Goal: Task Accomplishment & Management: Manage account settings

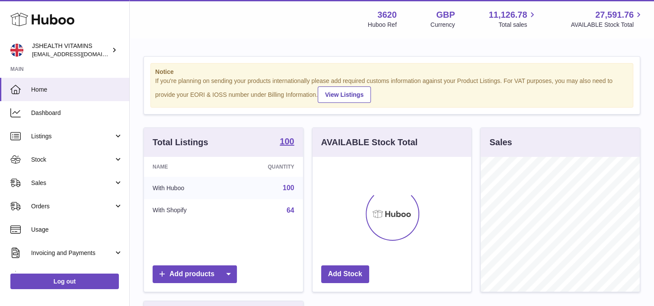
scroll to position [135, 159]
click at [68, 111] on span "Dashboard" at bounding box center [77, 113] width 92 height 8
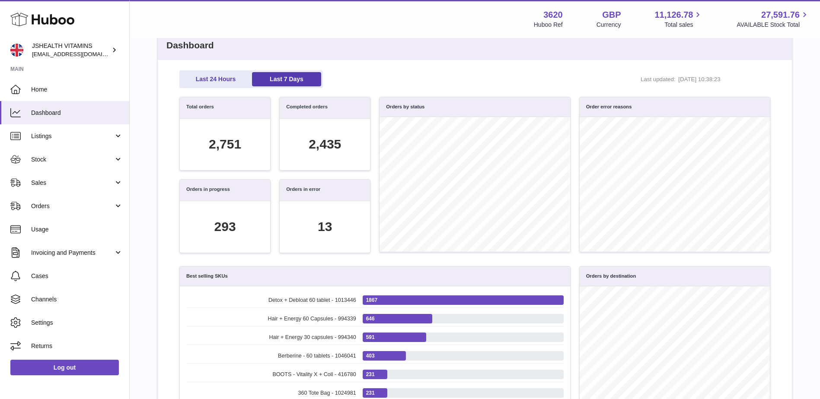
scroll to position [99, 581]
click at [493, 48] on h2 "Dashboard" at bounding box center [475, 45] width 634 height 29
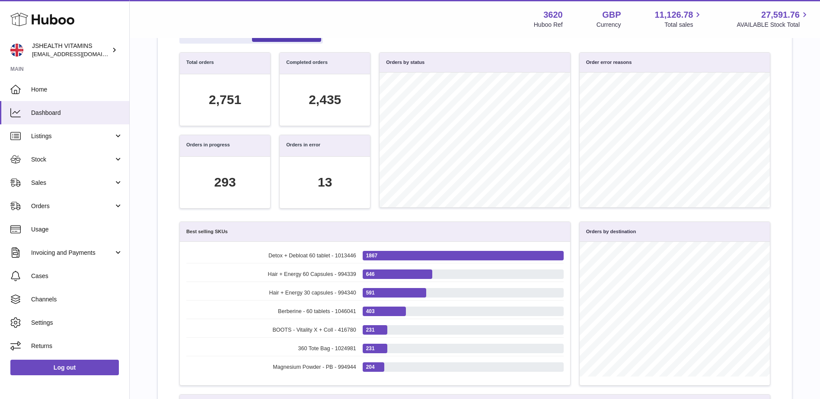
scroll to position [44, 0]
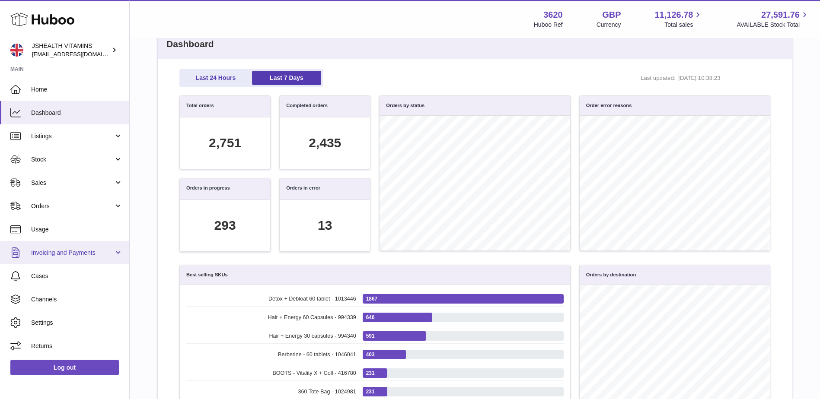
click at [74, 249] on span "Invoicing and Payments" at bounding box center [72, 253] width 83 height 8
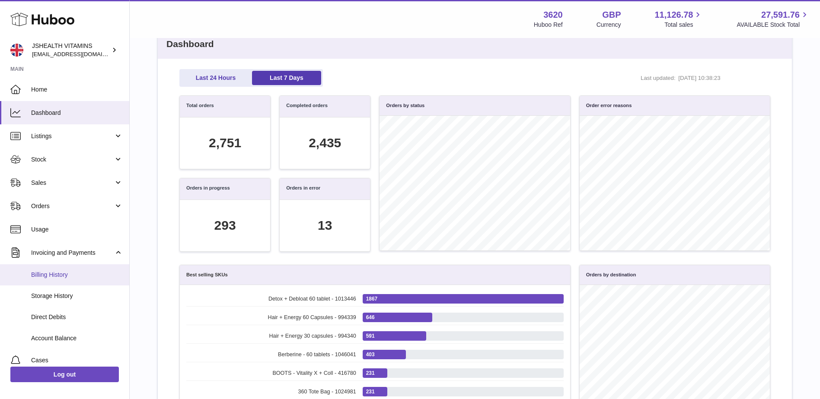
click at [73, 271] on span "Billing History" at bounding box center [77, 275] width 92 height 8
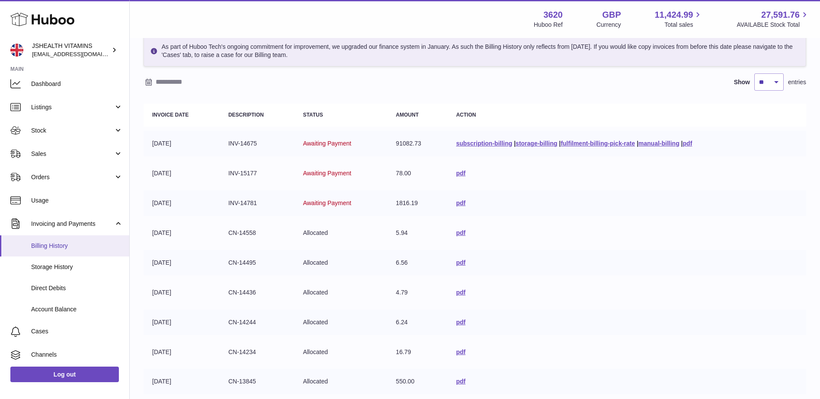
scroll to position [43, 0]
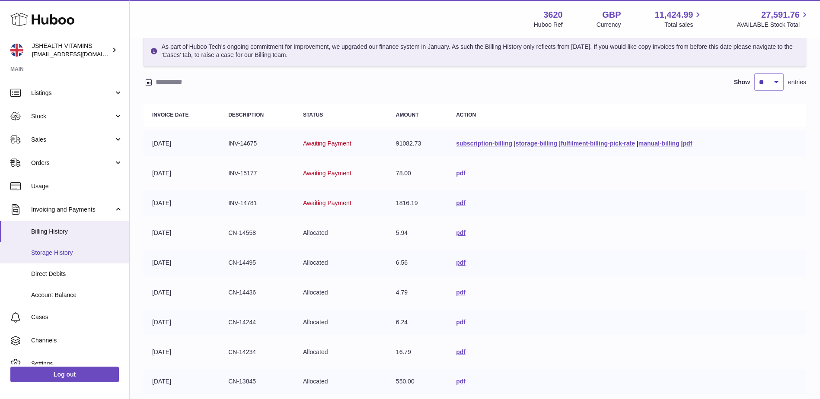
click at [57, 254] on span "Storage History" at bounding box center [77, 253] width 92 height 8
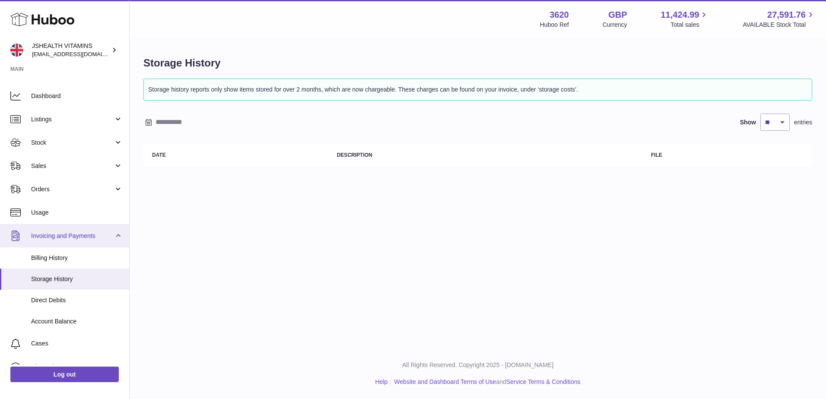
scroll to position [43, 0]
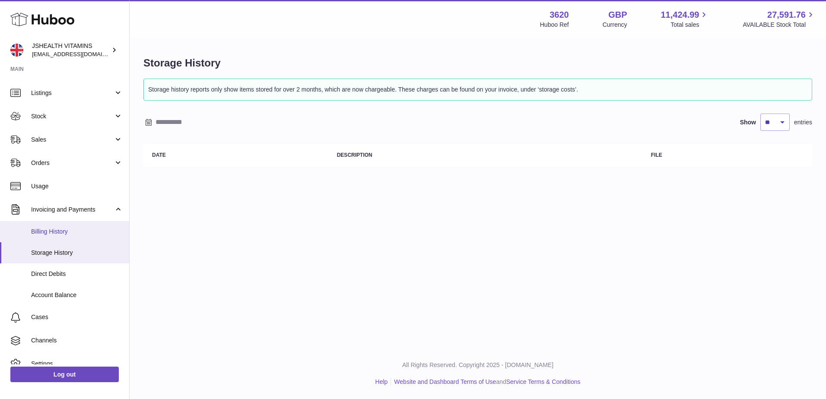
click at [65, 232] on span "Billing History" at bounding box center [77, 232] width 92 height 8
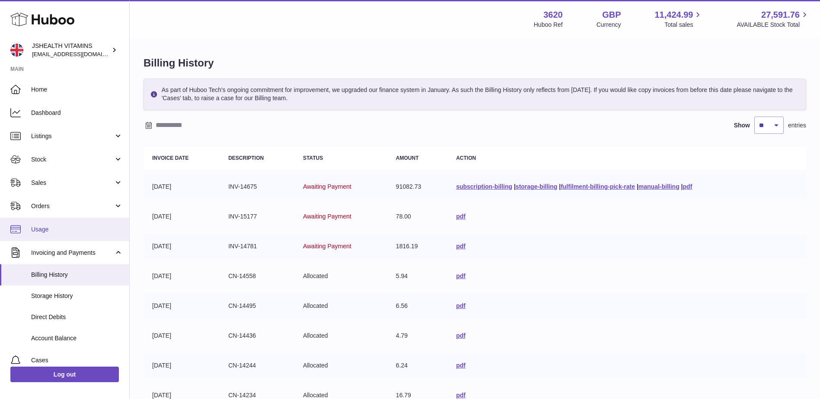
click at [81, 229] on span "Usage" at bounding box center [77, 230] width 92 height 8
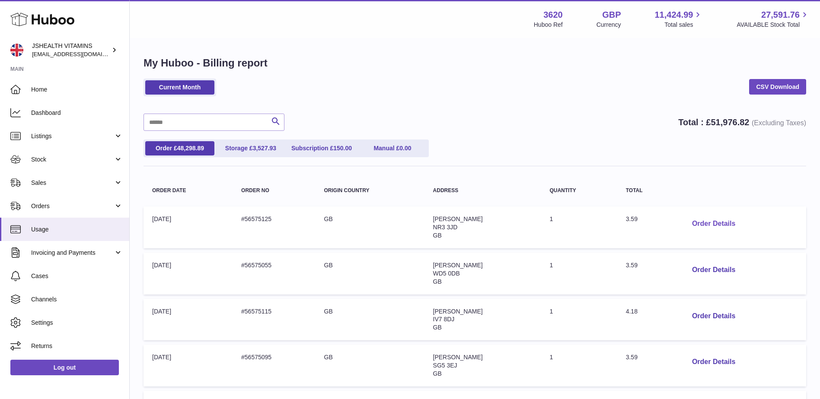
click at [704, 225] on button "Order Details" at bounding box center [713, 224] width 57 height 18
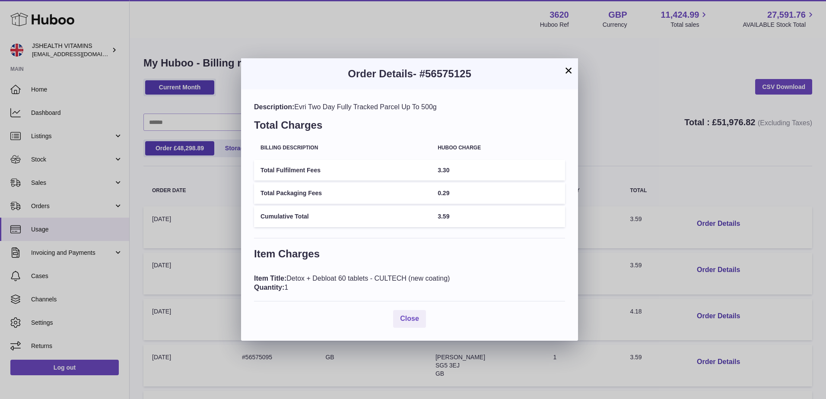
click at [568, 71] on button "×" at bounding box center [568, 70] width 10 height 10
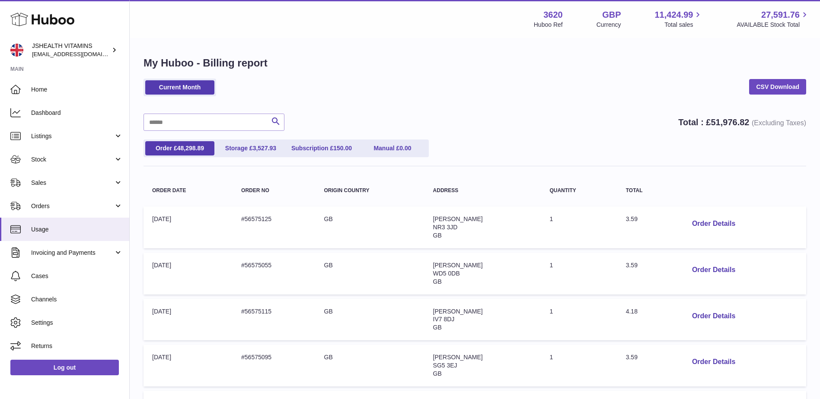
click at [230, 86] on div "Current Month CSV Download" at bounding box center [474, 92] width 662 height 26
click at [188, 87] on link "Current Month" at bounding box center [179, 87] width 69 height 14
click at [277, 89] on div "Current Month CSV Download" at bounding box center [474, 92] width 662 height 26
click at [240, 88] on div "Current Month CSV Download" at bounding box center [474, 92] width 662 height 26
drag, startPoint x: 241, startPoint y: 87, endPoint x: 250, endPoint y: 86, distance: 9.2
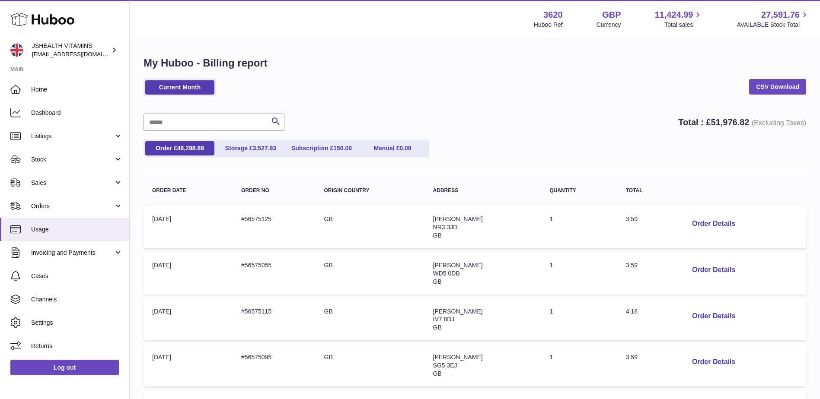
click at [242, 87] on div "Current Month CSV Download" at bounding box center [474, 92] width 662 height 26
drag, startPoint x: 0, startPoint y: 0, endPoint x: 248, endPoint y: 90, distance: 263.9
click at [248, 90] on div "Current Month CSV Download" at bounding box center [474, 92] width 662 height 26
click at [135, 218] on div "My Huboo - Billing report Current Month CSV Download Search Total : £ 51,976.82…" at bounding box center [475, 373] width 690 height 668
click at [69, 133] on span "Listings" at bounding box center [72, 136] width 83 height 8
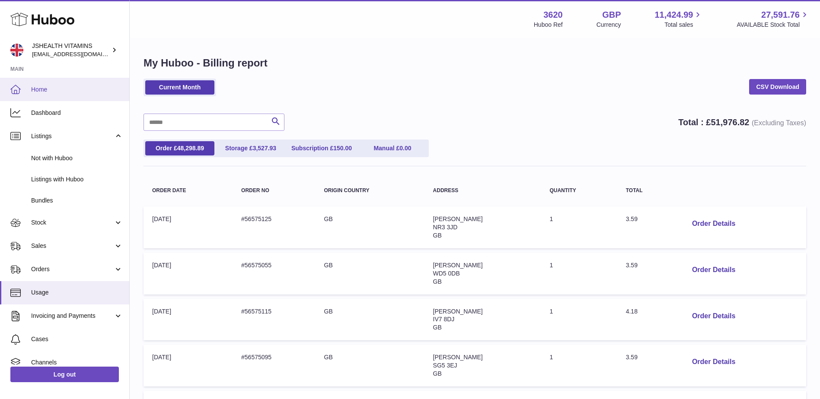
click at [62, 93] on span "Home" at bounding box center [77, 90] width 92 height 8
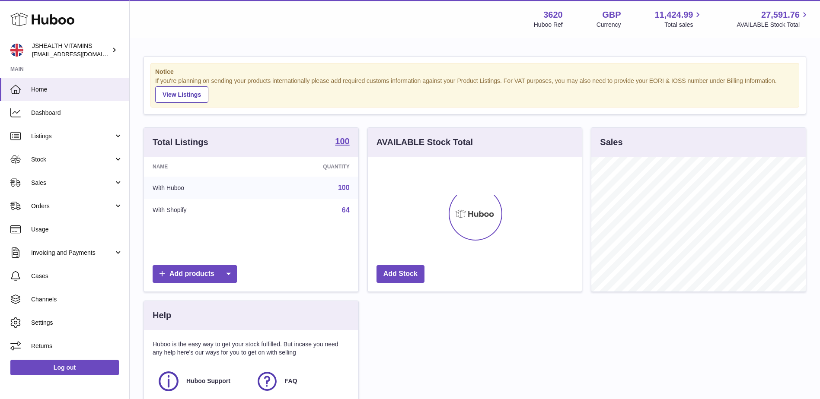
scroll to position [135, 214]
click at [67, 131] on link "Listings" at bounding box center [64, 135] width 129 height 23
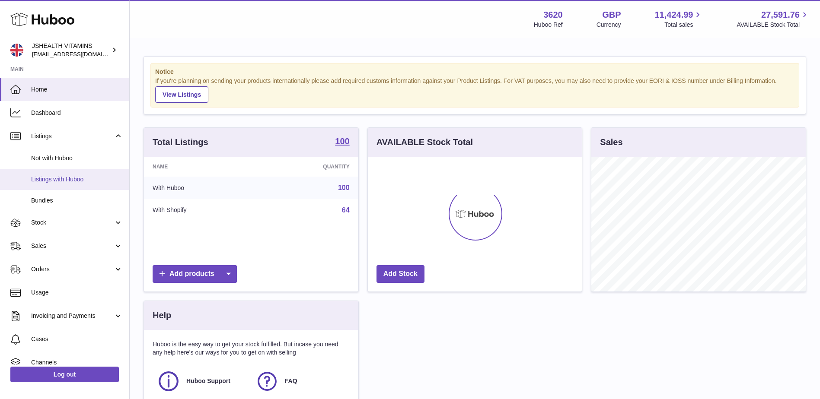
click at [81, 179] on span "Listings with Huboo" at bounding box center [77, 179] width 92 height 8
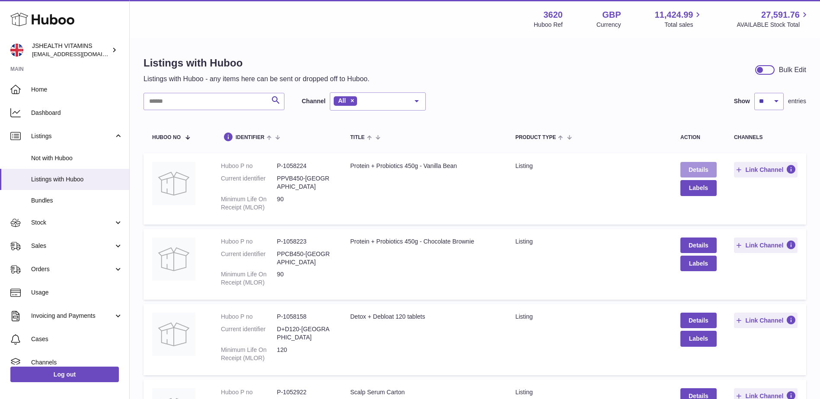
click at [697, 168] on link "Details" at bounding box center [698, 170] width 36 height 16
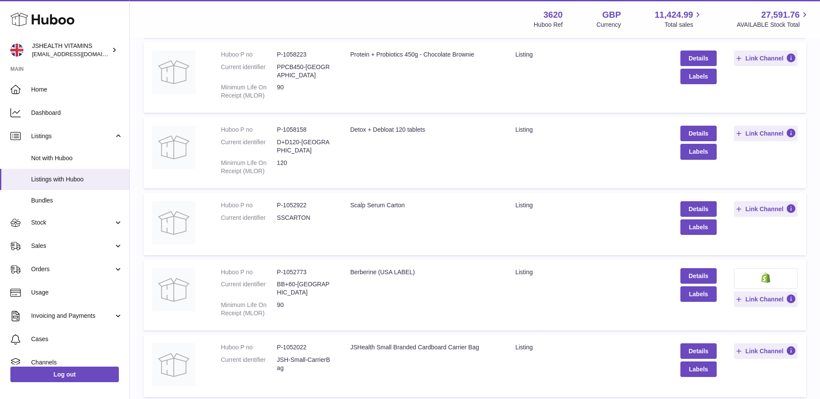
scroll to position [173, 0]
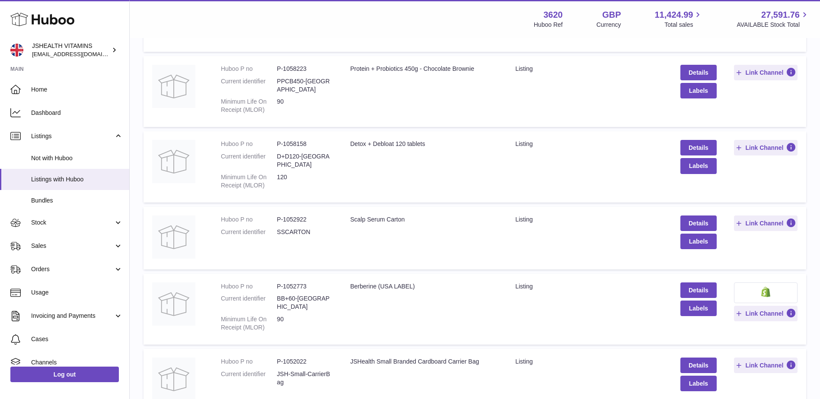
drag, startPoint x: 310, startPoint y: 140, endPoint x: 278, endPoint y: 143, distance: 31.7
click at [278, 153] on dd "D+D120-UK" at bounding box center [305, 161] width 56 height 16
drag, startPoint x: 278, startPoint y: 143, endPoint x: 400, endPoint y: 147, distance: 121.5
click at [400, 147] on td "Title Detox + Debloat 120 tablets" at bounding box center [423, 166] width 165 height 71
click at [696, 140] on link "Details" at bounding box center [698, 148] width 36 height 16
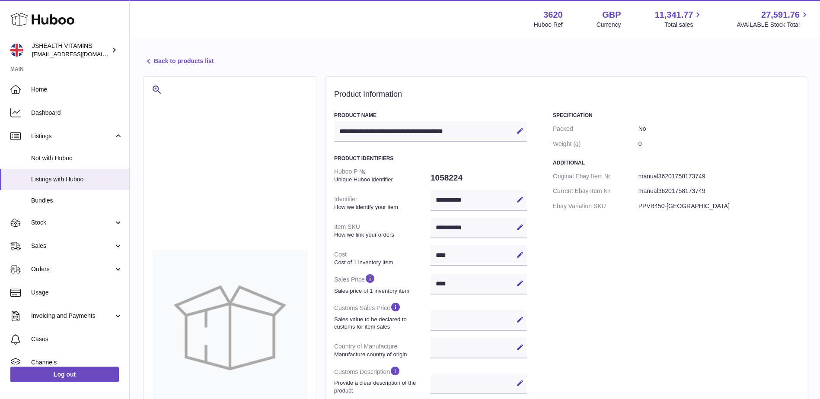
select select
select select "****"
select select "***"
select select "****"
drag, startPoint x: 483, startPoint y: 229, endPoint x: 423, endPoint y: 228, distance: 60.1
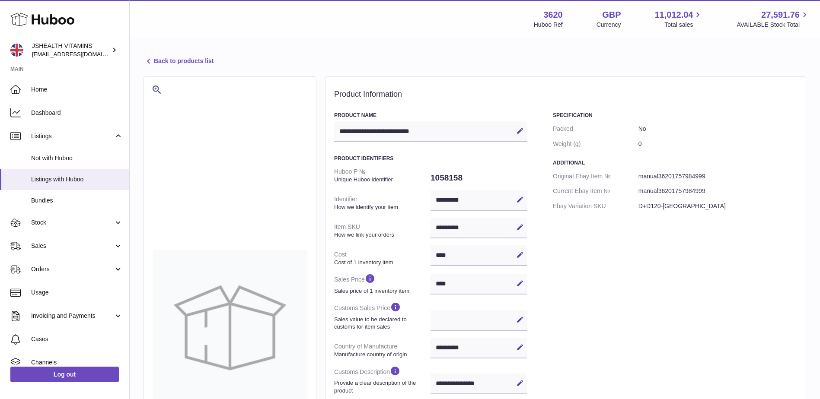
click at [423, 228] on dl "Huboo P № Unique Huboo identifier 1058158 Identifier How we identify your item …" at bounding box center [430, 355] width 193 height 382
drag, startPoint x: 423, startPoint y: 228, endPoint x: 413, endPoint y: 226, distance: 10.0
click at [413, 226] on dt "Item SKU How we link your orders" at bounding box center [382, 230] width 96 height 22
click at [190, 62] on link "Back to products list" at bounding box center [178, 61] width 70 height 10
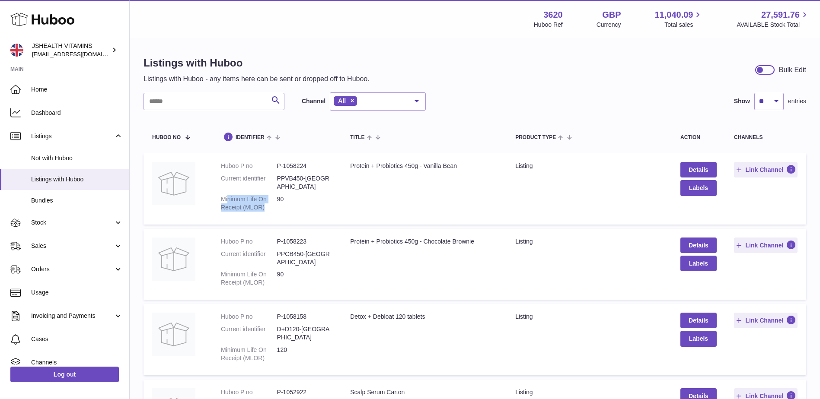
drag, startPoint x: 268, startPoint y: 202, endPoint x: 227, endPoint y: 195, distance: 41.6
click at [227, 195] on dt "Minimum Life On Receipt (MLOR)" at bounding box center [249, 203] width 56 height 16
drag, startPoint x: 227, startPoint y: 195, endPoint x: 249, endPoint y: 203, distance: 23.0
click at [272, 212] on td "Huboo P no P-1058224 Current identifier PPVB450-UK Minimum Life On Receipt (MLO…" at bounding box center [276, 188] width 129 height 71
click at [683, 165] on link "Details" at bounding box center [698, 170] width 36 height 16
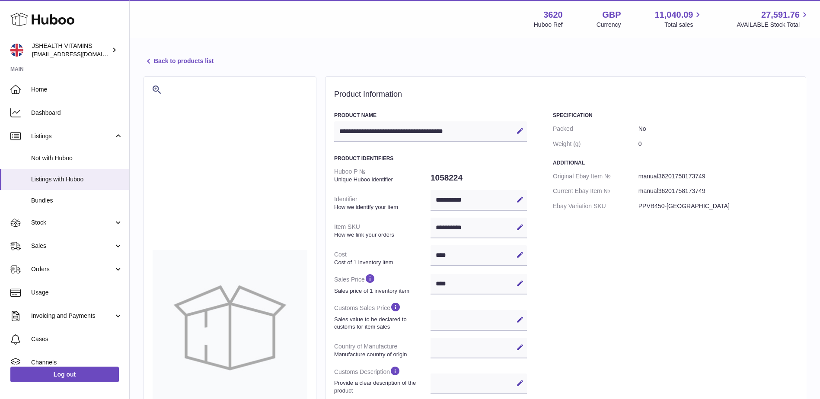
select select
select select "****"
click at [197, 61] on link "Back to products list" at bounding box center [178, 61] width 70 height 10
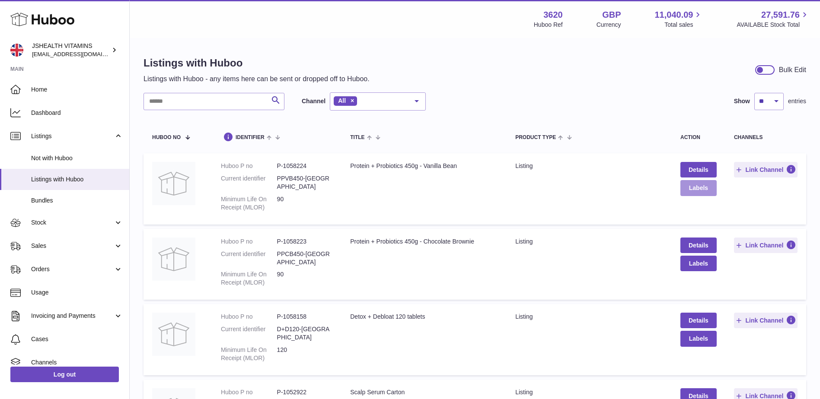
click at [693, 189] on button "Labels" at bounding box center [698, 188] width 36 height 16
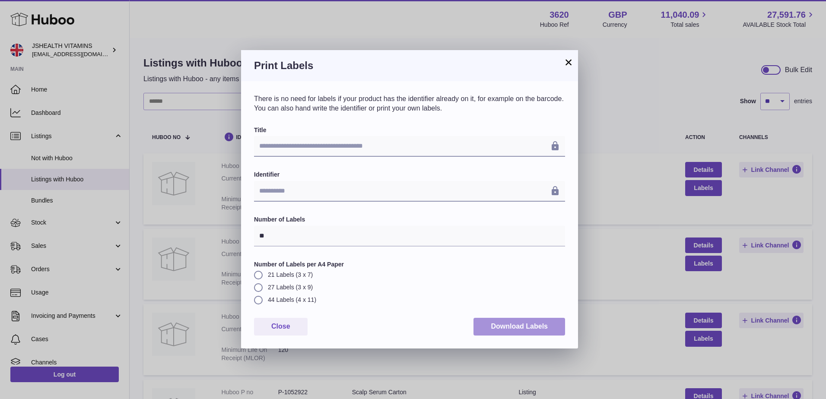
click at [530, 325] on button "Download Labels" at bounding box center [520, 327] width 92 height 18
click at [567, 65] on button "×" at bounding box center [568, 62] width 10 height 10
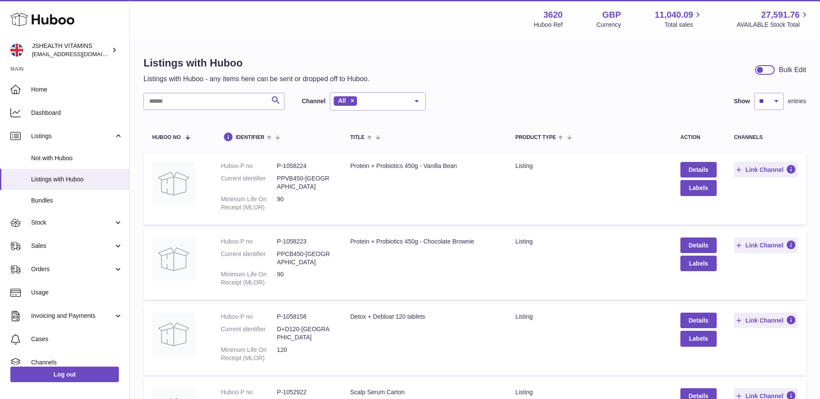
click at [460, 98] on div "Search Channel All All eBay Amazon Shopify Woocommerce Etsy No elements found. …" at bounding box center [474, 101] width 662 height 18
click at [70, 201] on span "Bundles" at bounding box center [77, 201] width 92 height 8
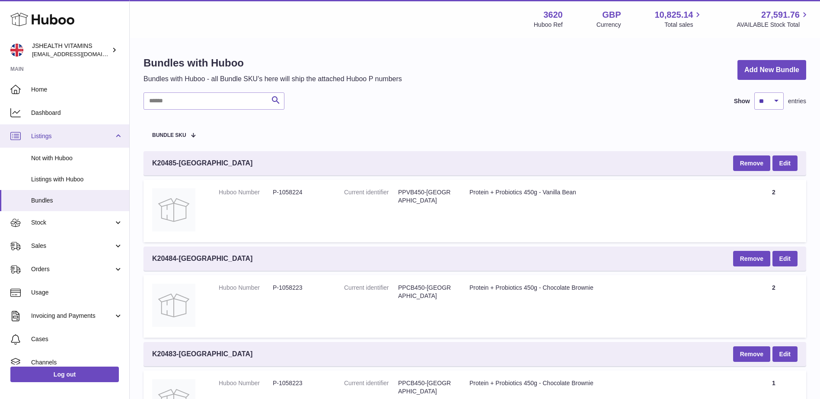
click at [88, 139] on span "Listings" at bounding box center [72, 136] width 83 height 8
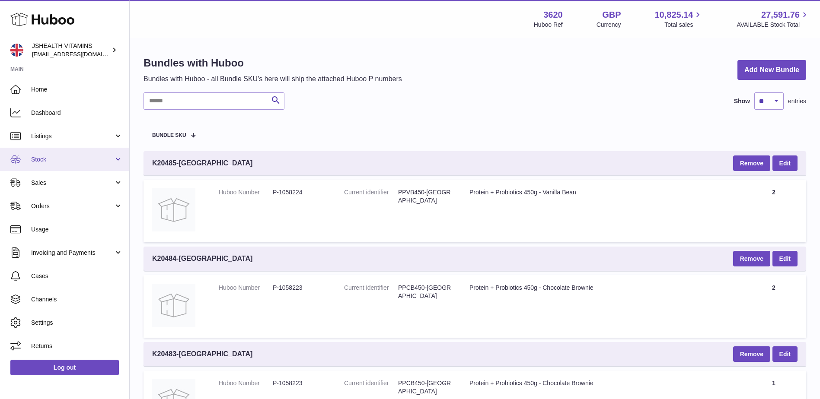
click at [91, 153] on link "Stock" at bounding box center [64, 159] width 129 height 23
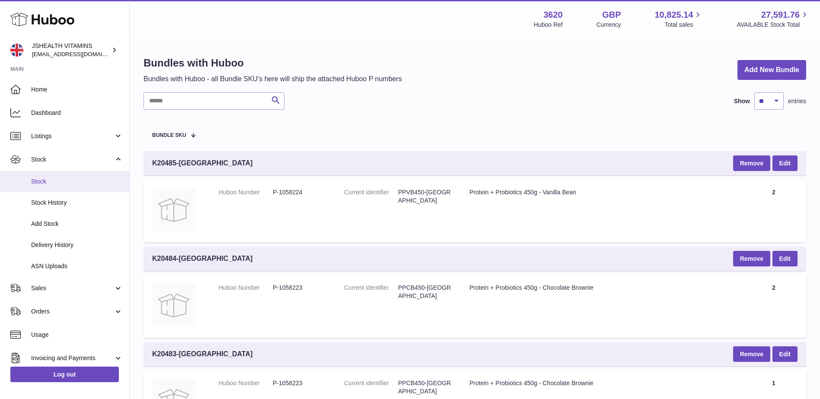
click at [69, 182] on span "Stock" at bounding box center [77, 182] width 92 height 8
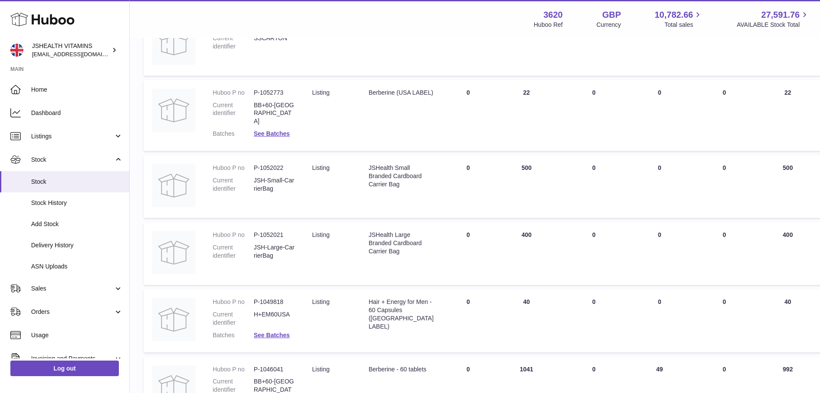
scroll to position [346, 0]
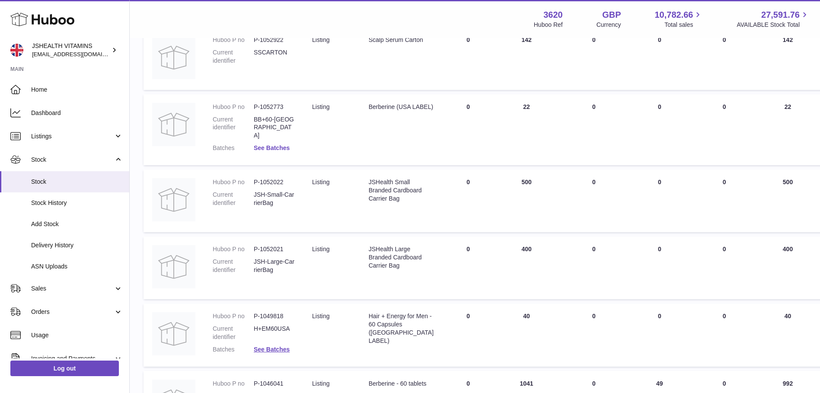
click at [259, 144] on link "See Batches" at bounding box center [272, 147] width 36 height 7
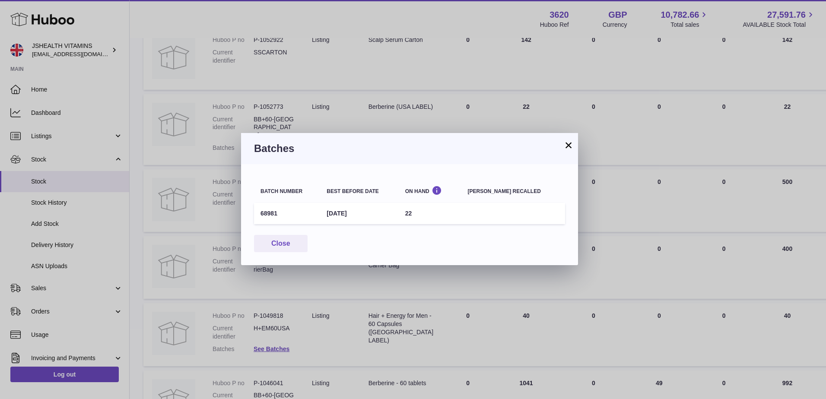
click at [570, 145] on button "×" at bounding box center [568, 145] width 10 height 10
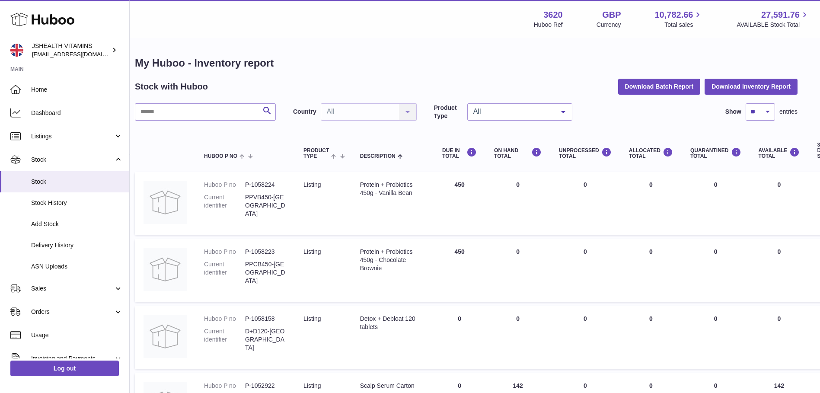
scroll to position [0, 0]
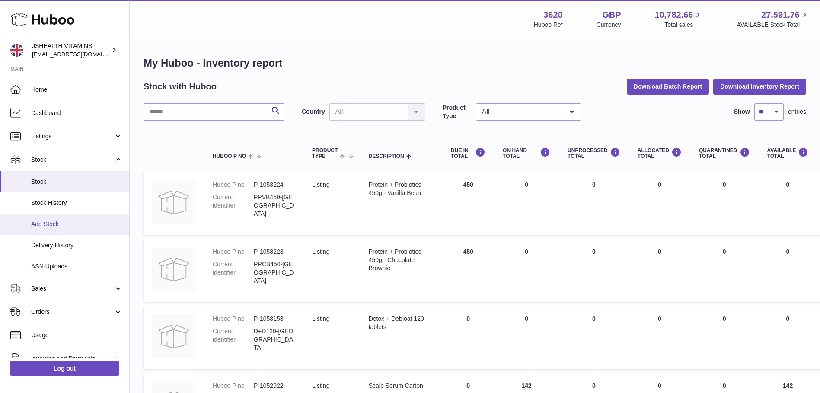
click at [66, 229] on link "Add Stock" at bounding box center [64, 223] width 129 height 21
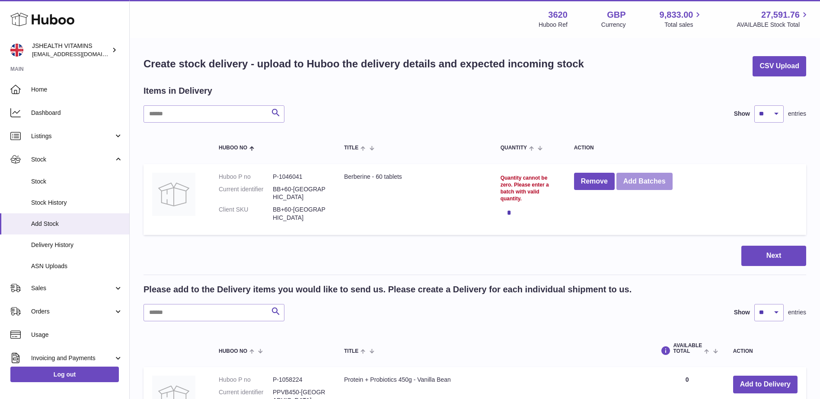
click at [655, 184] on button "Add Batches" at bounding box center [644, 182] width 56 height 18
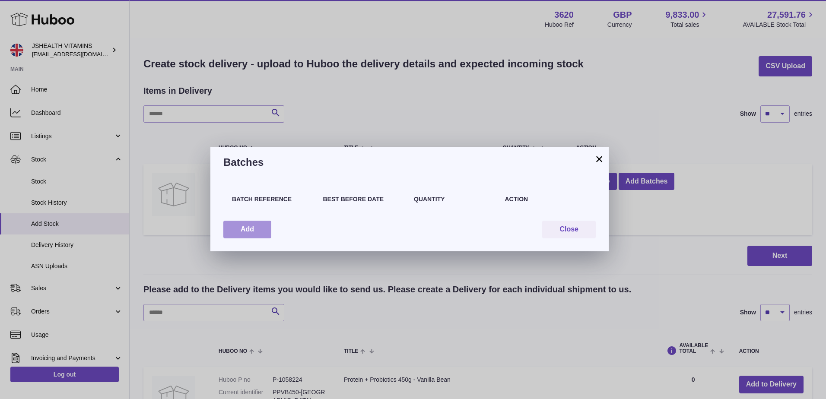
click at [262, 229] on button "Add" at bounding box center [247, 230] width 48 height 18
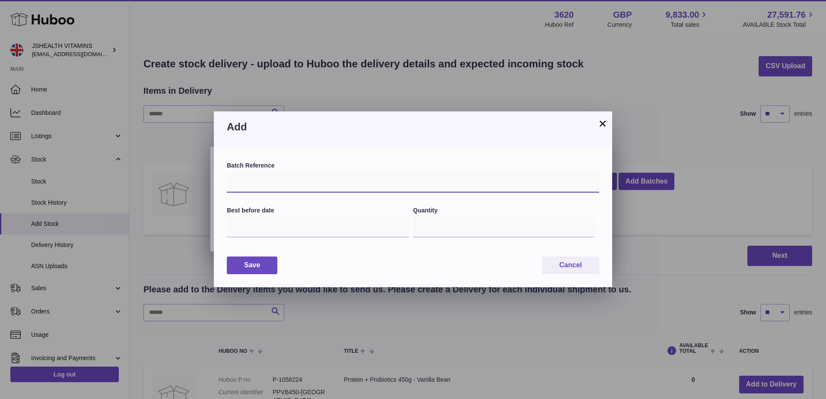
click at [285, 183] on input "text" at bounding box center [413, 182] width 372 height 21
click at [315, 151] on div "Batch Reference Best before date Quantity * Save Cancel" at bounding box center [413, 218] width 398 height 139
click at [597, 123] on h3 "Add" at bounding box center [413, 127] width 372 height 14
click at [599, 120] on button "×" at bounding box center [602, 123] width 10 height 10
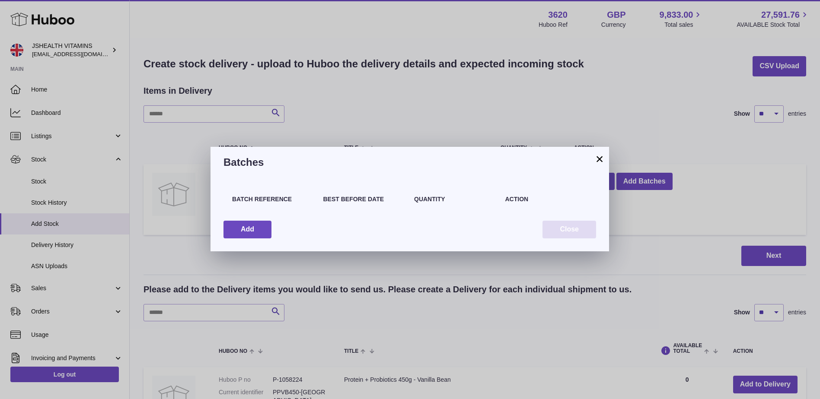
click at [575, 231] on button "Close" at bounding box center [569, 230] width 54 height 18
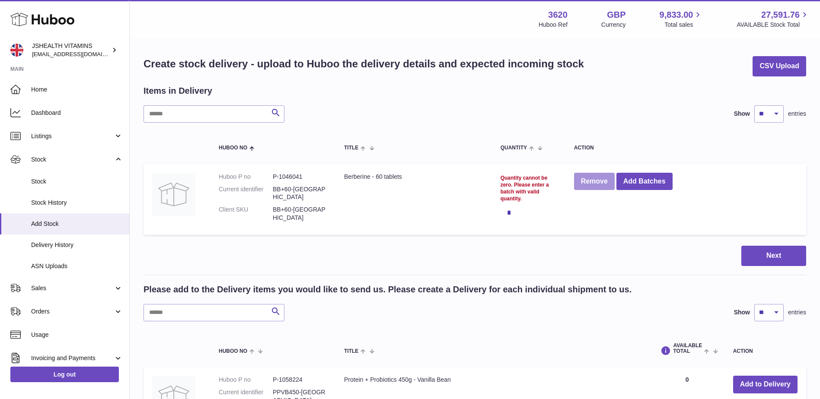
click at [596, 181] on button "Remove" at bounding box center [594, 182] width 41 height 18
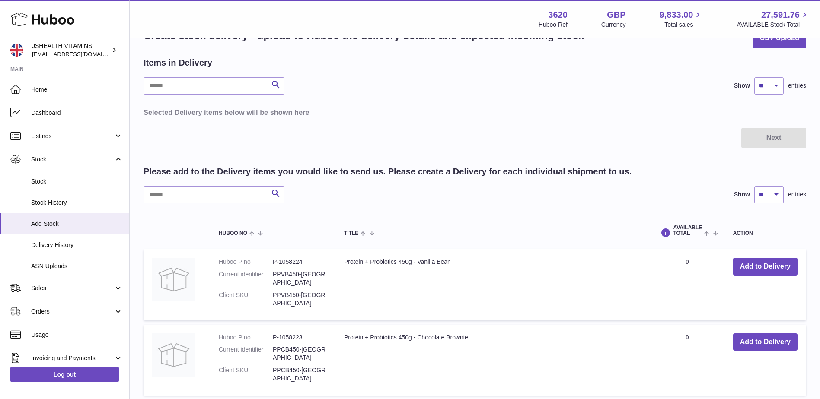
scroll to position [43, 0]
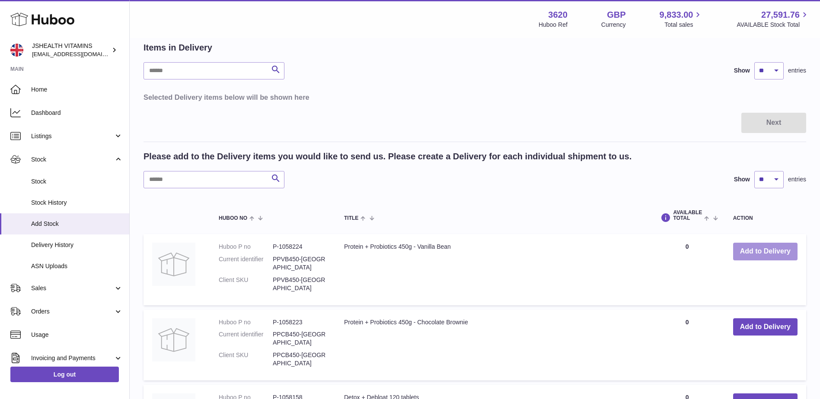
click at [779, 254] on button "Add to Delivery" at bounding box center [765, 252] width 64 height 18
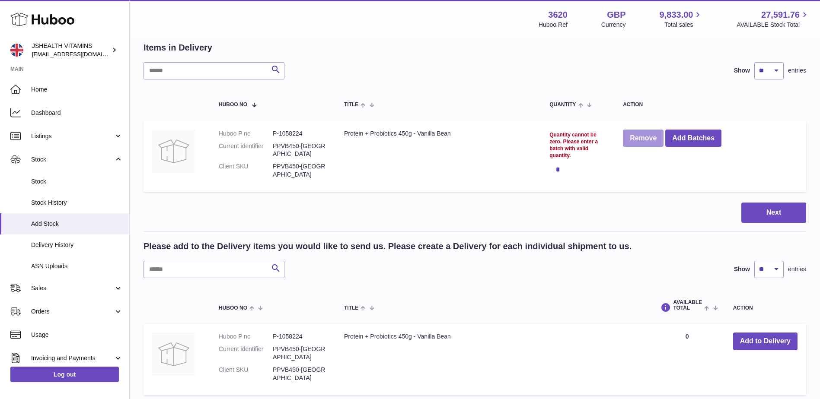
click at [652, 143] on button "Remove" at bounding box center [643, 139] width 41 height 18
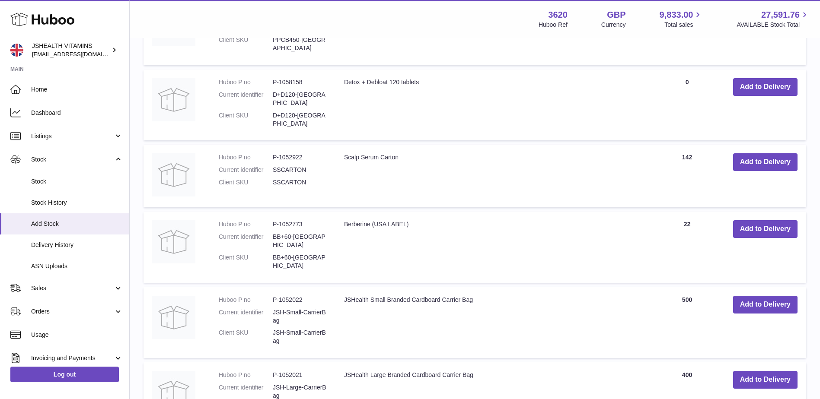
scroll to position [389, 0]
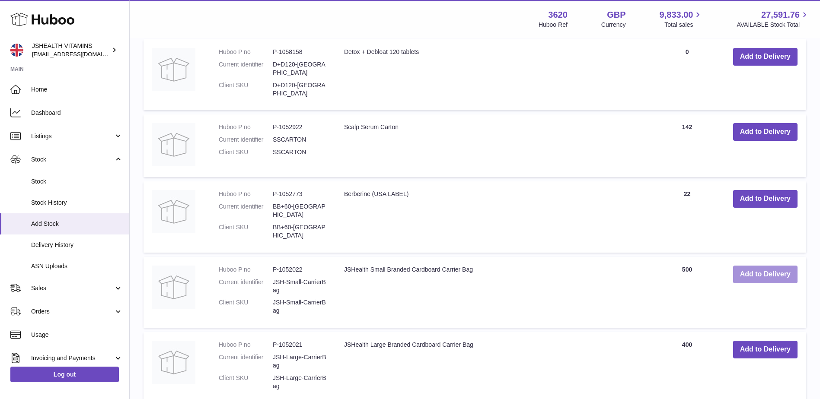
click at [756, 266] on button "Add to Delivery" at bounding box center [765, 275] width 64 height 18
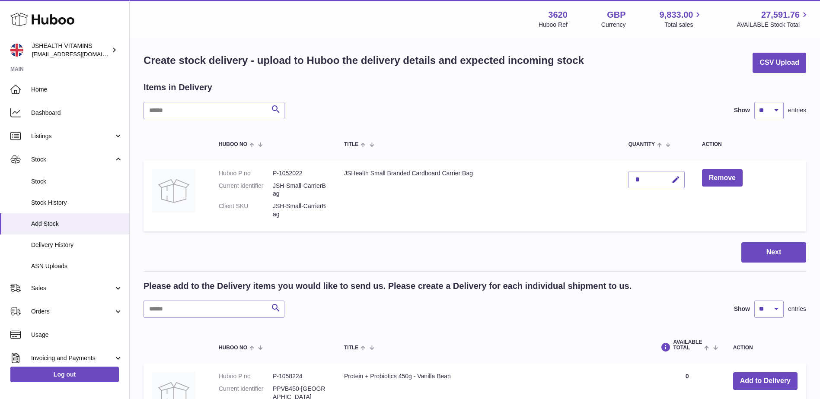
scroll to position [0, 0]
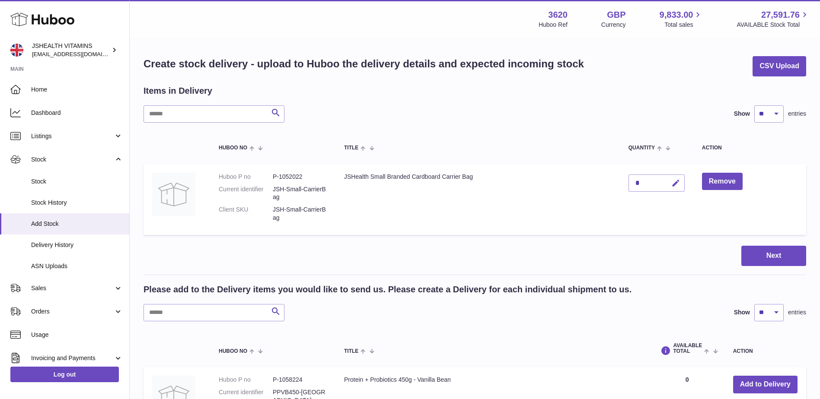
click at [676, 184] on icon "button" at bounding box center [675, 183] width 9 height 9
type input "**"
click at [680, 183] on icon "submit" at bounding box center [676, 183] width 8 height 8
click at [765, 263] on button "Next" at bounding box center [773, 256] width 65 height 20
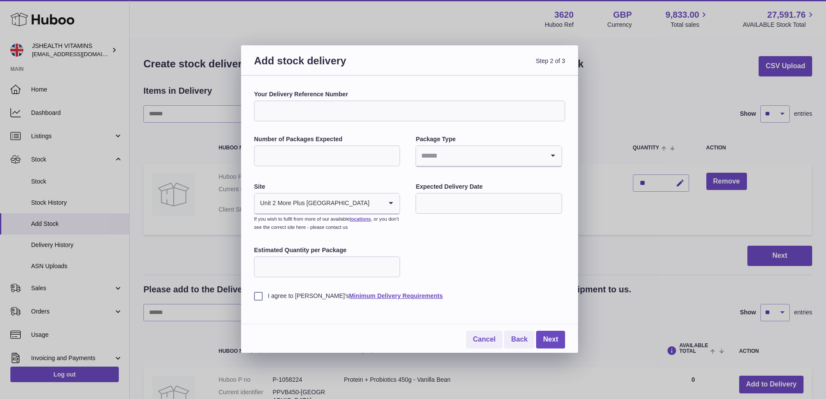
click at [404, 108] on input "Your Delivery Reference Number" at bounding box center [409, 111] width 311 height 21
drag, startPoint x: 421, startPoint y: 79, endPoint x: 423, endPoint y: 114, distance: 34.7
click at [421, 79] on div "Your Delivery Reference Number Number of Packages Expected Package Type Loading…" at bounding box center [409, 214] width 337 height 277
click at [369, 296] on link "Minimum Delivery Requirements" at bounding box center [396, 295] width 94 height 7
click at [483, 341] on link "Cancel" at bounding box center [484, 340] width 36 height 18
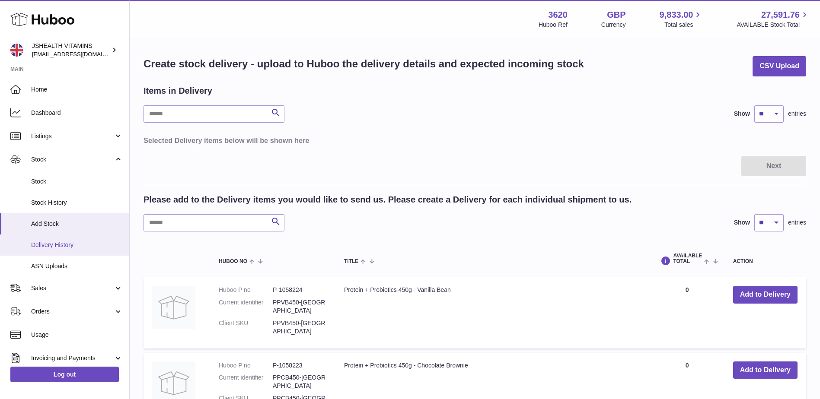
click at [70, 247] on span "Delivery History" at bounding box center [77, 245] width 92 height 8
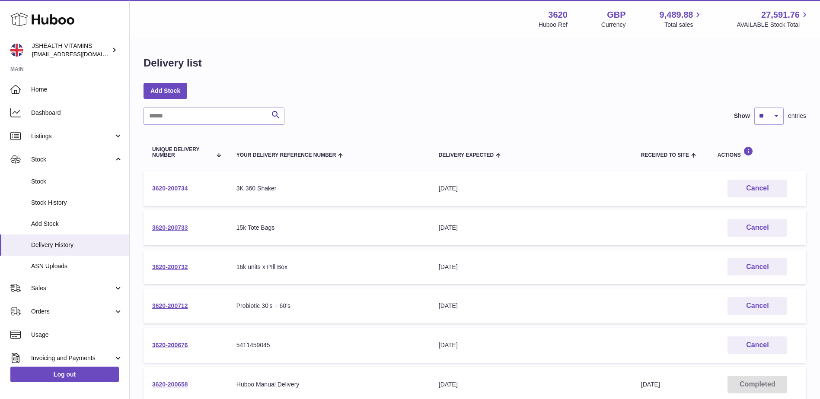
click at [169, 188] on link "3620-200734" at bounding box center [170, 188] width 36 height 7
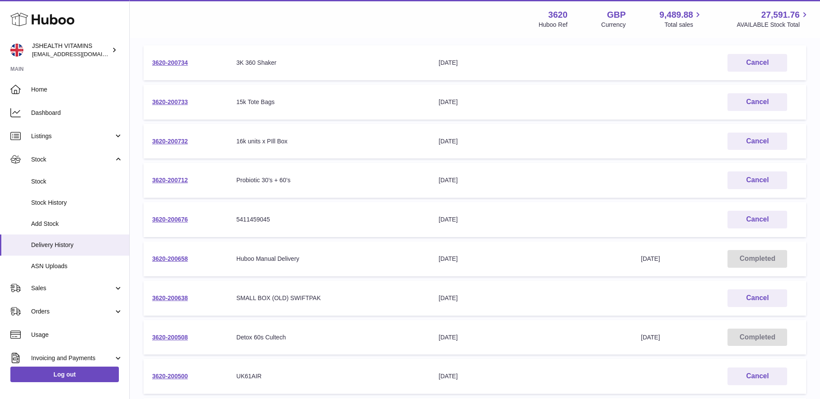
scroll to position [130, 0]
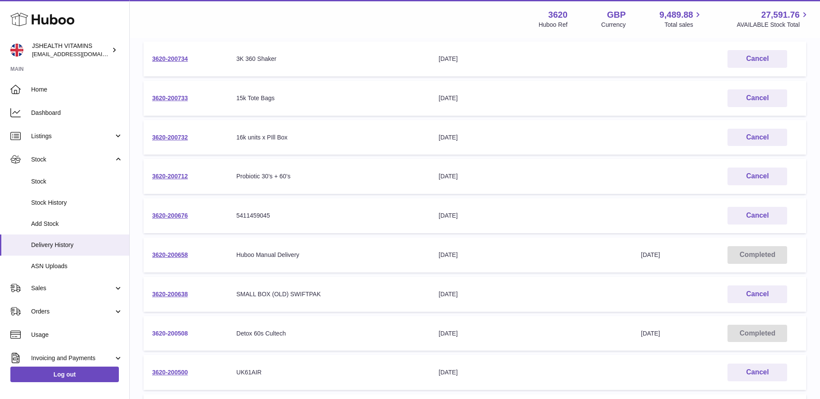
click at [167, 332] on link "3620-200508" at bounding box center [170, 333] width 36 height 7
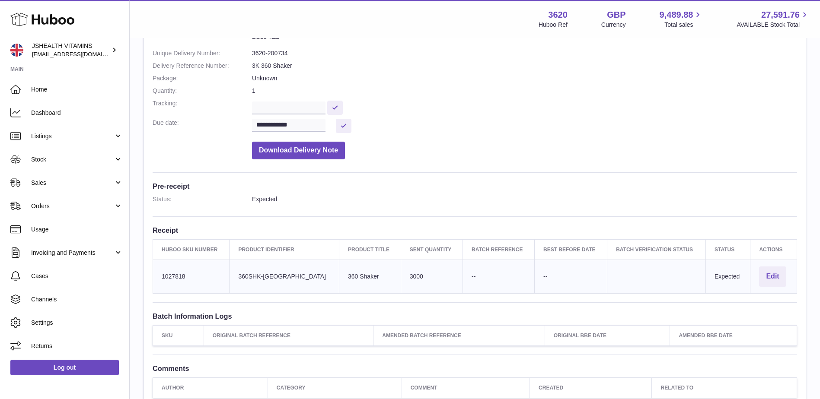
scroll to position [43, 0]
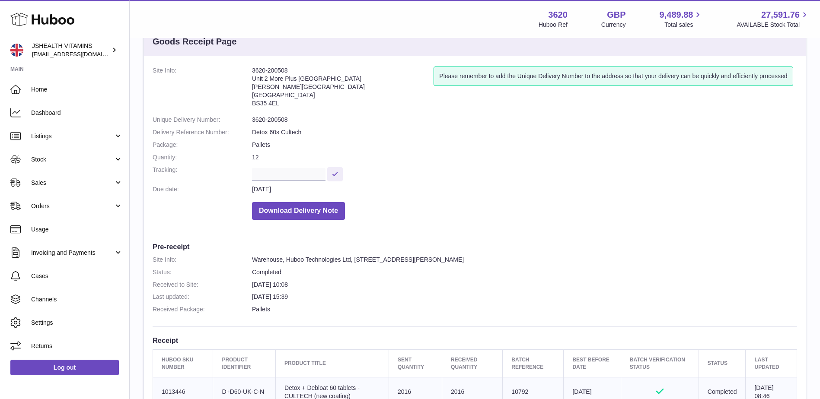
scroll to position [43, 0]
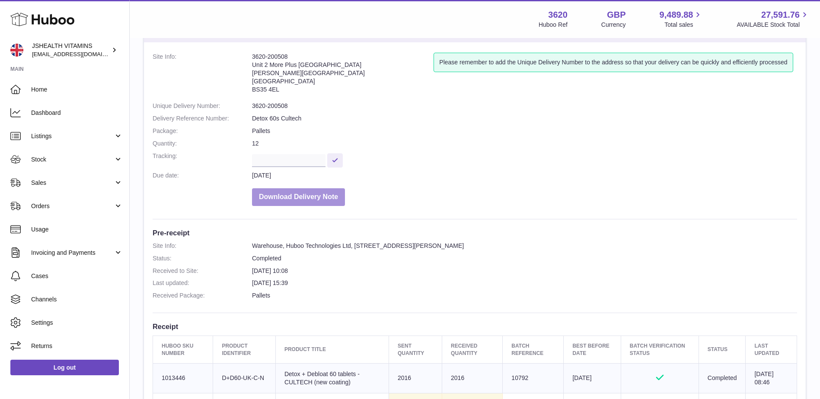
click at [292, 197] on button "Download Delivery Note" at bounding box center [298, 197] width 93 height 18
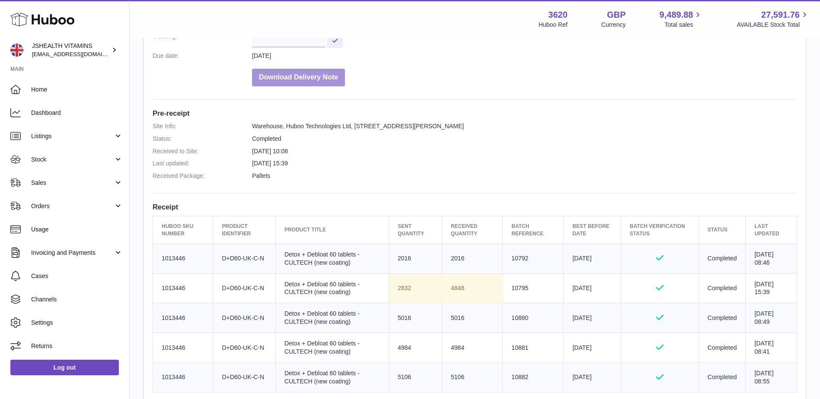
scroll to position [0, 0]
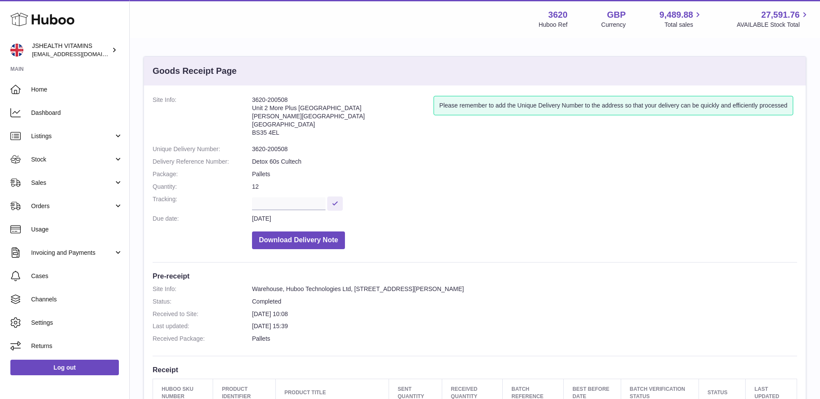
click at [467, 216] on dd "[DATE]" at bounding box center [524, 219] width 545 height 8
click at [99, 161] on span "Stock" at bounding box center [72, 160] width 83 height 8
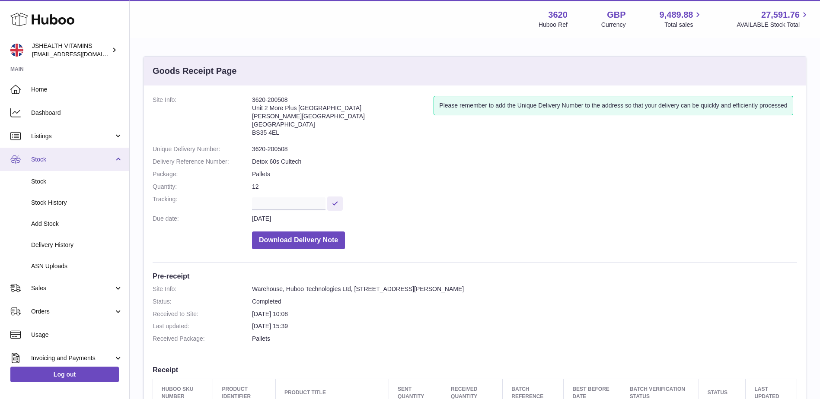
click at [101, 164] on link "Stock" at bounding box center [64, 159] width 129 height 23
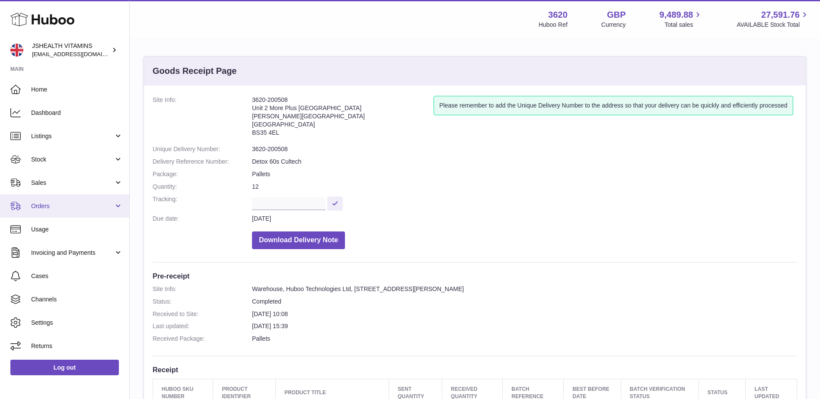
click at [78, 209] on span "Orders" at bounding box center [72, 206] width 83 height 8
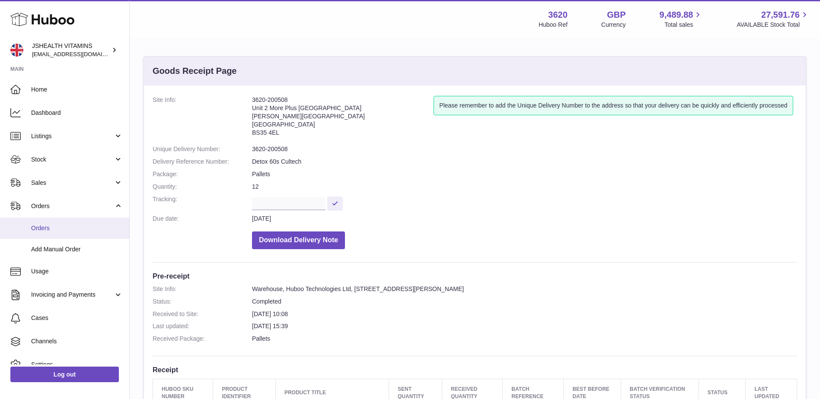
click at [71, 229] on span "Orders" at bounding box center [77, 228] width 92 height 8
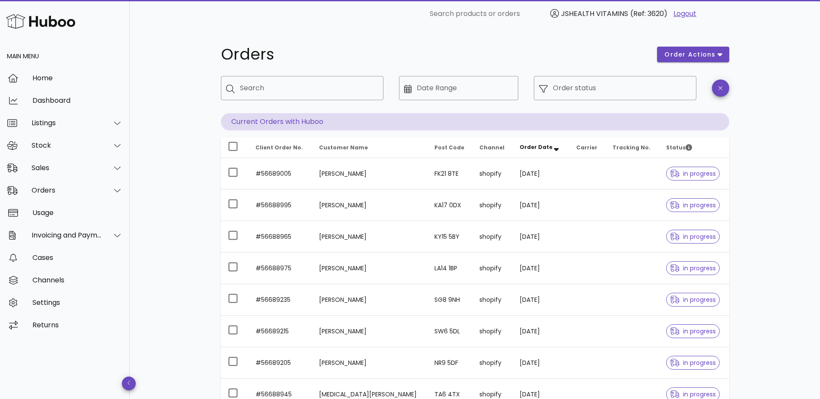
click at [174, 213] on div "Orders order actions ​ Search ​ Date Range ​ Order status Current Orders with H…" at bounding box center [475, 298] width 690 height 541
click at [118, 167] on icon at bounding box center [117, 168] width 6 height 8
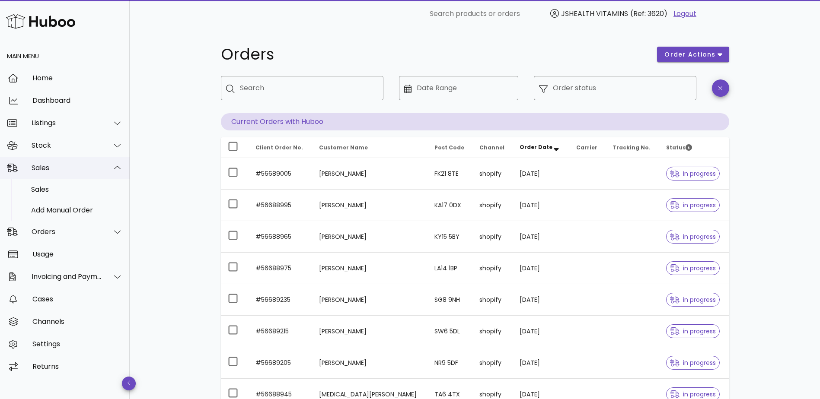
click at [114, 169] on icon at bounding box center [117, 167] width 6 height 3
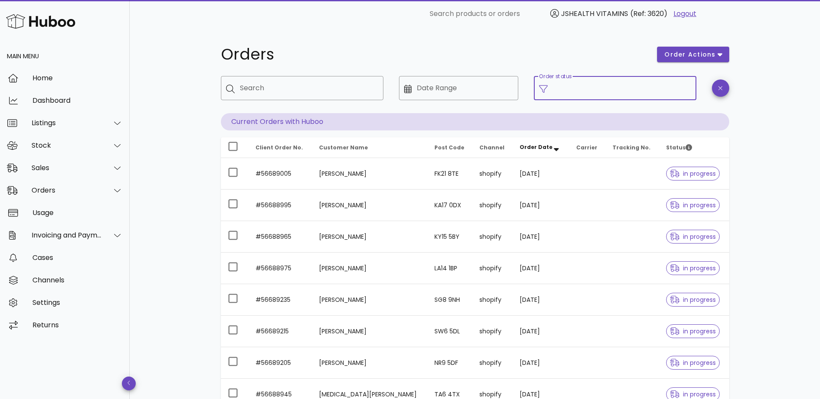
click at [607, 88] on input "Order status" at bounding box center [622, 88] width 138 height 14
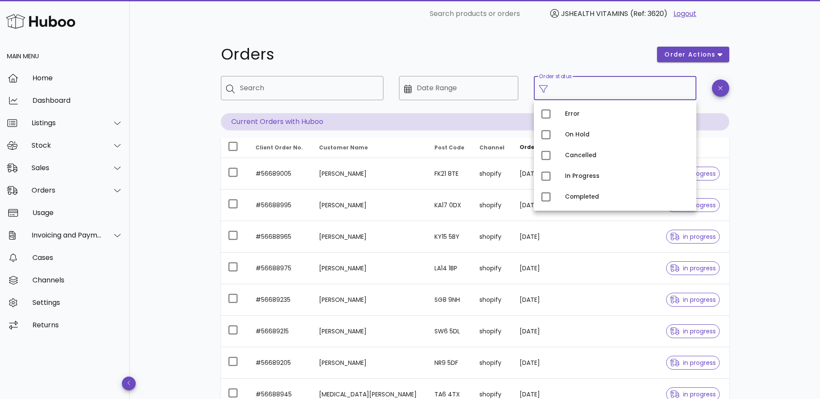
click at [192, 197] on div "Orders order actions ​ Search ​ Date Range ​ Order status Current Orders with H…" at bounding box center [475, 298] width 690 height 541
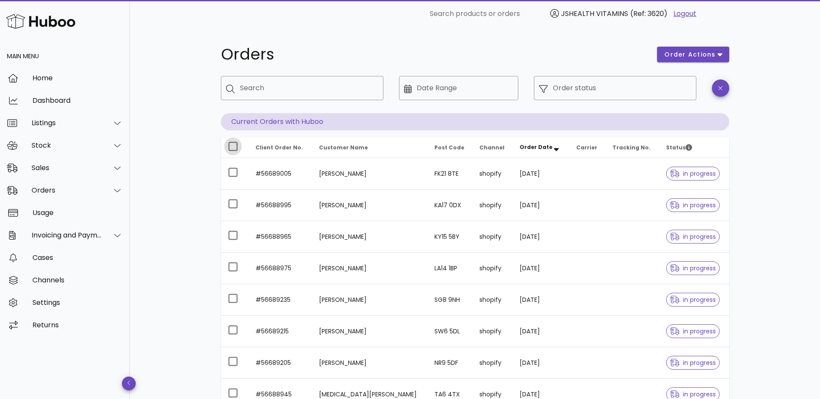
click at [237, 146] on div at bounding box center [233, 146] width 15 height 15
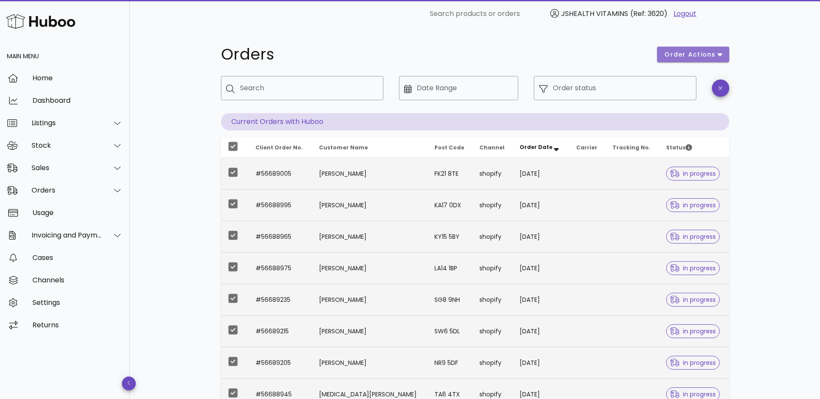
click at [712, 58] on span "order actions" at bounding box center [690, 54] width 52 height 9
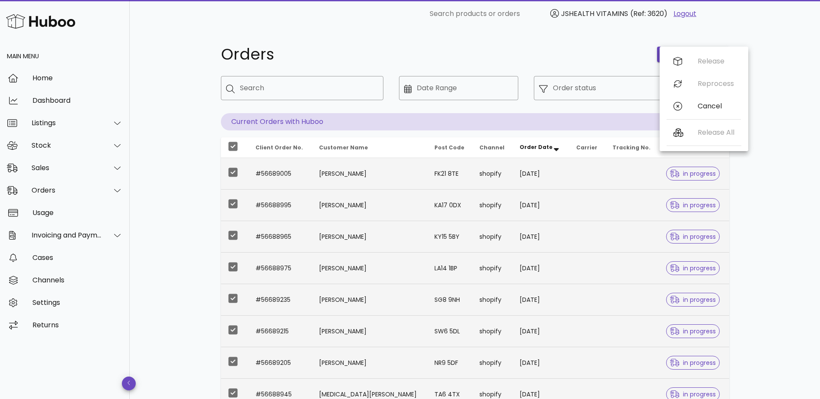
click at [772, 213] on div "Orders order actions ​ Search ​ Date Range ​ Order status Current Orders with H…" at bounding box center [475, 298] width 690 height 541
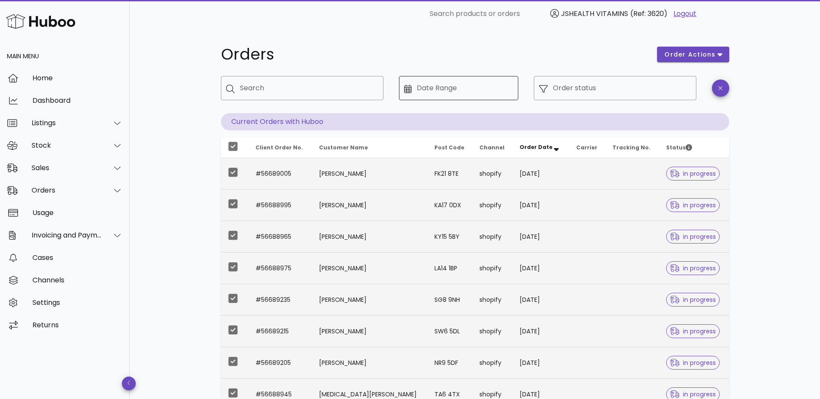
click at [432, 89] on input "Date Range" at bounding box center [464, 88] width 96 height 14
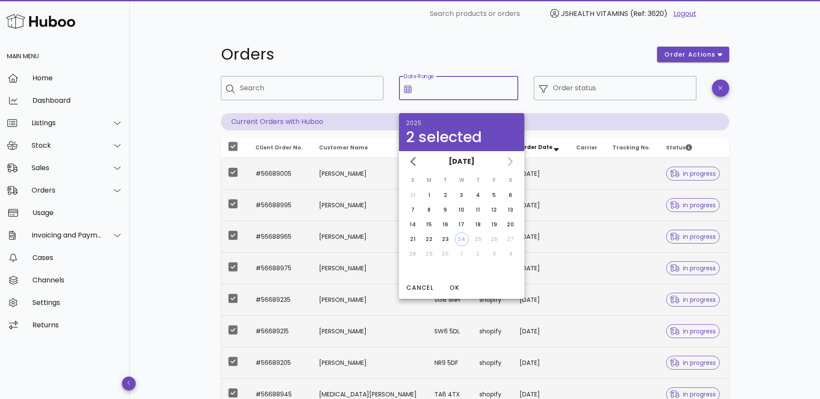
click at [522, 63] on div "Orders" at bounding box center [434, 54] width 436 height 26
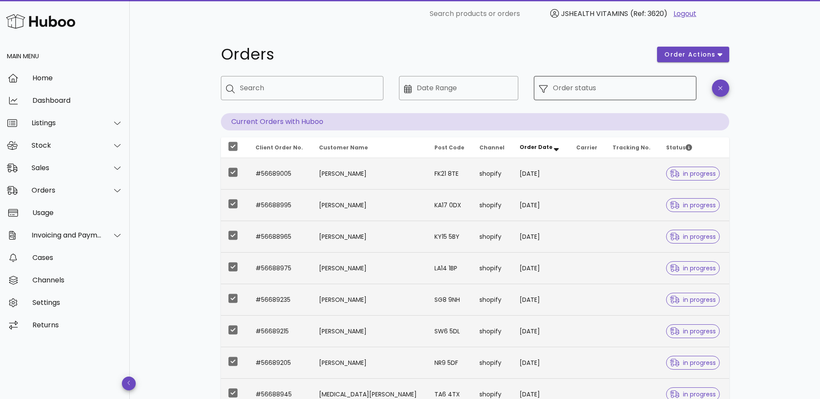
click at [611, 92] on input "Order status" at bounding box center [622, 88] width 138 height 14
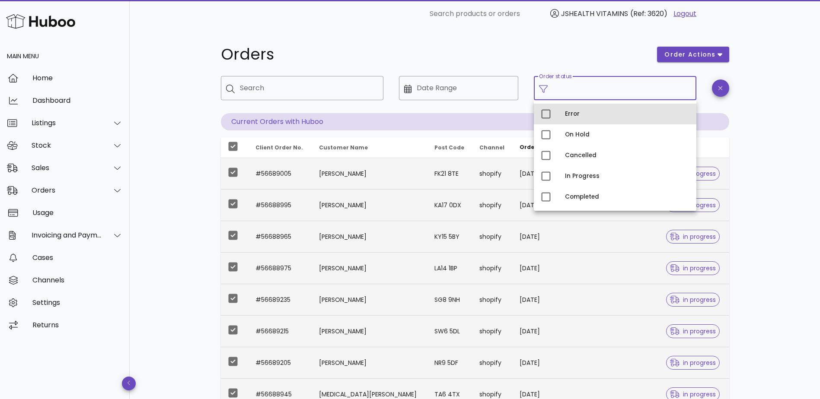
click at [599, 117] on div "Error" at bounding box center [627, 114] width 124 height 7
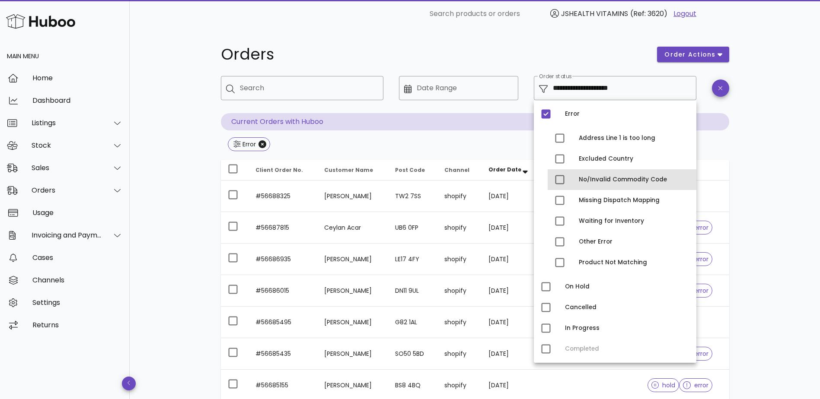
click at [610, 181] on div "No/Invalid Commodity Code" at bounding box center [633, 179] width 111 height 7
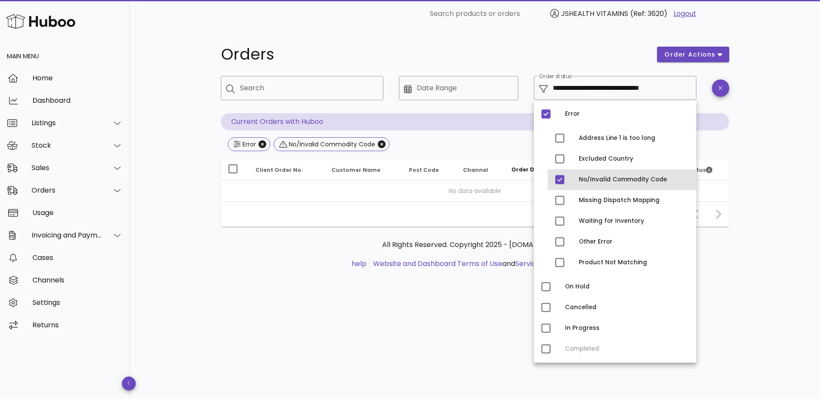
click at [572, 179] on div "No/Invalid Commodity Code" at bounding box center [621, 179] width 149 height 21
type input "**********"
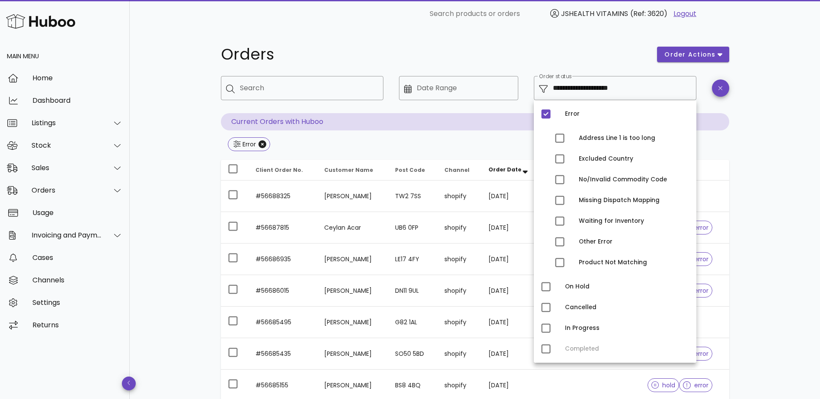
click at [434, 142] on div "Error" at bounding box center [475, 145] width 508 height 16
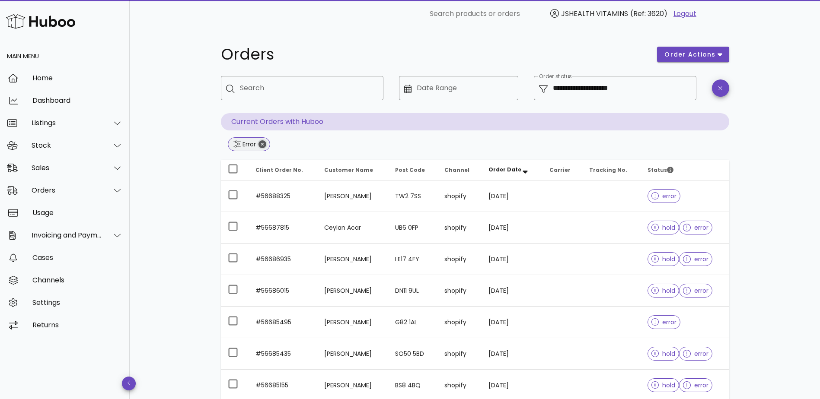
click at [265, 145] on icon "Close" at bounding box center [262, 144] width 8 height 8
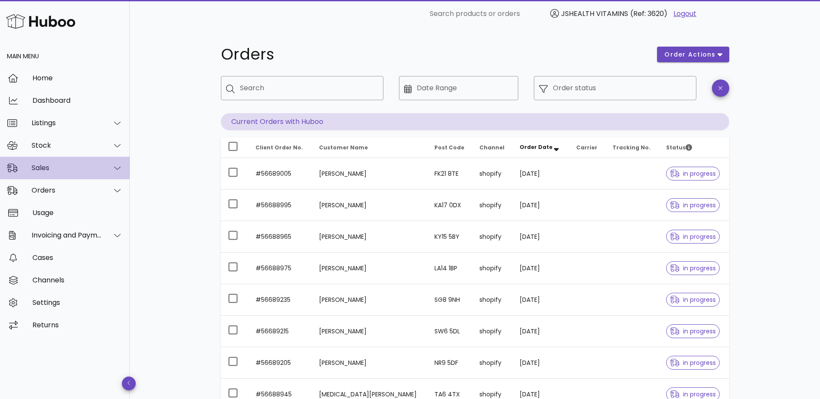
click at [92, 170] on div "Sales" at bounding box center [67, 168] width 70 height 8
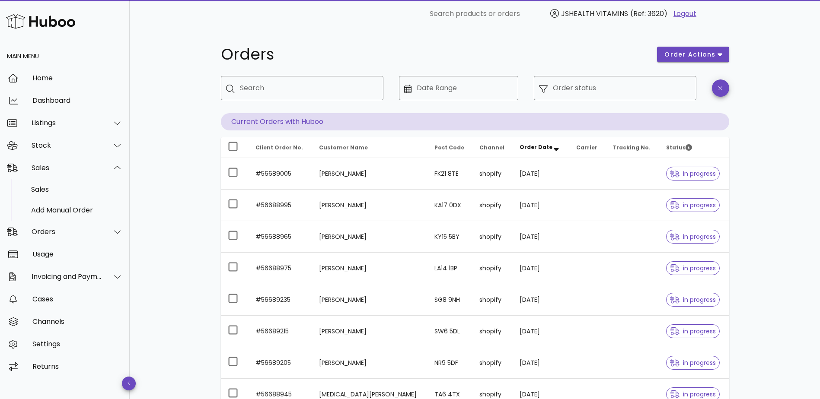
click at [173, 222] on div "Orders order actions ​ Search ​ Date Range ​ Order status Current Orders with H…" at bounding box center [475, 298] width 690 height 541
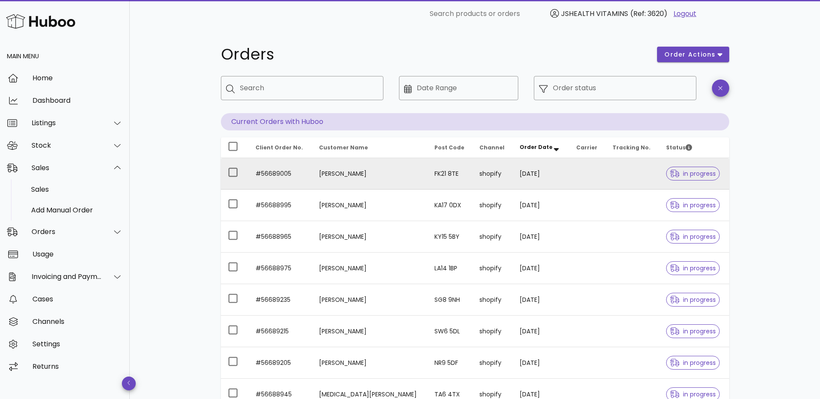
click at [472, 184] on td "shopify" at bounding box center [492, 174] width 40 height 32
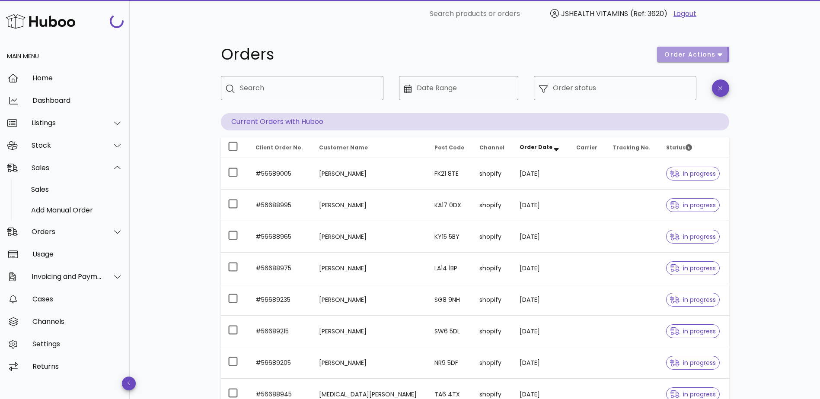
click at [686, 58] on span "order actions" at bounding box center [690, 54] width 52 height 9
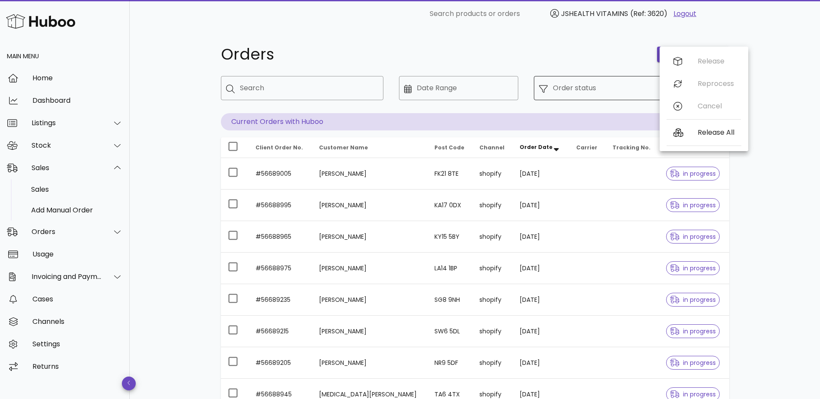
click at [572, 92] on input "Order status" at bounding box center [622, 88] width 138 height 14
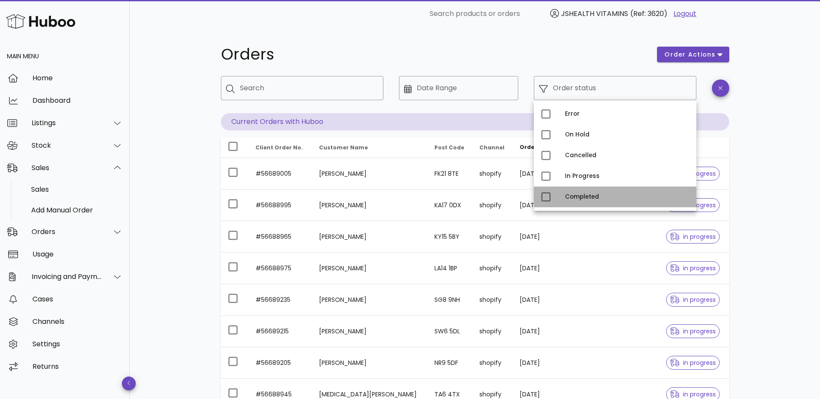
click at [597, 200] on div "Completed" at bounding box center [627, 197] width 124 height 14
type input "**********"
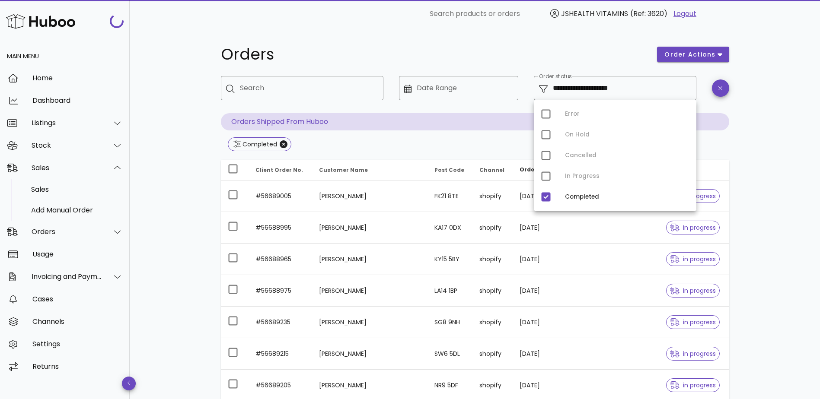
click at [171, 208] on div "**********" at bounding box center [475, 309] width 690 height 563
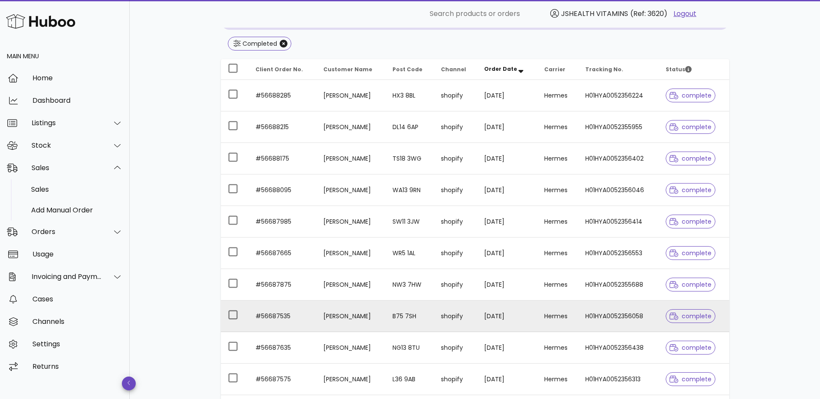
scroll to position [192, 0]
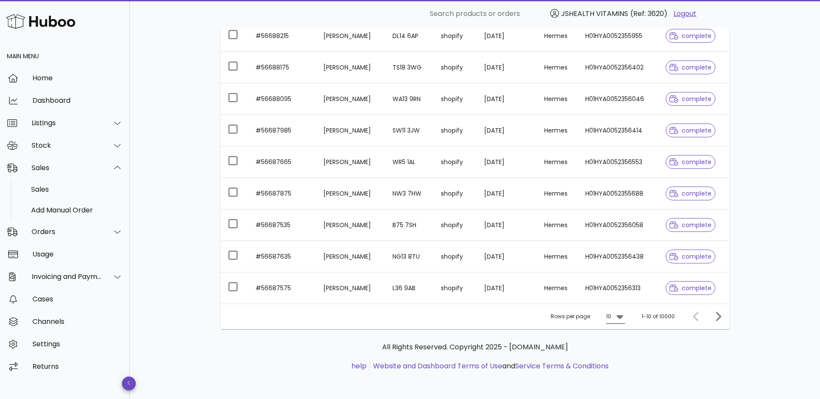
click at [617, 318] on icon at bounding box center [619, 316] width 10 height 10
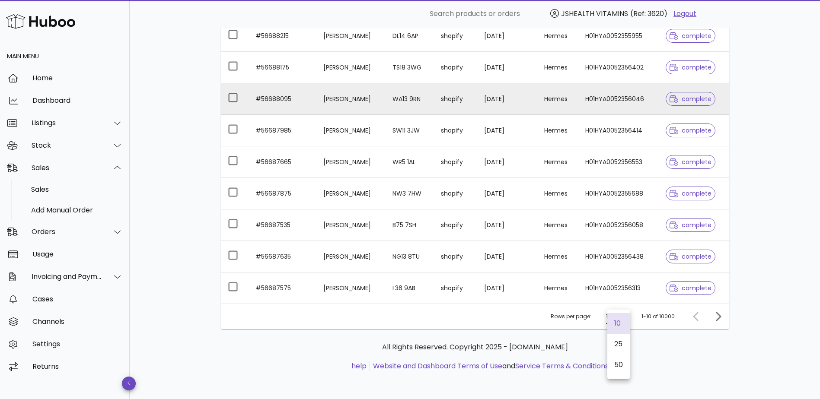
drag, startPoint x: 668, startPoint y: 359, endPoint x: 419, endPoint y: 98, distance: 360.9
click at [668, 358] on div "All Rights Reserved. Copyright 2025 - huboo.co.uk help Website and Dashboard Te…" at bounding box center [475, 356] width 494 height 29
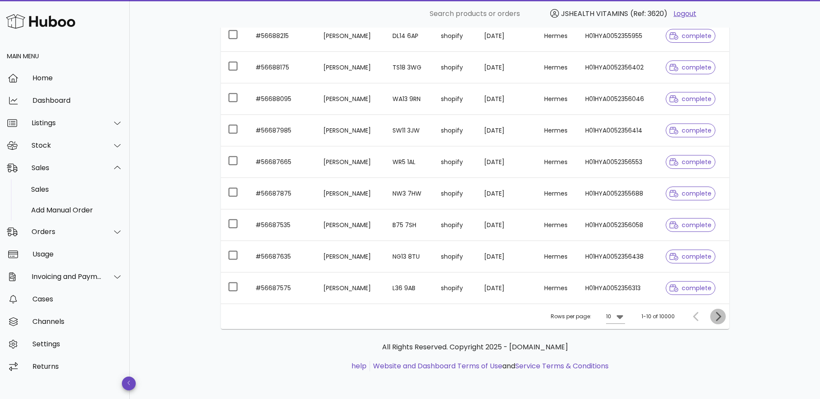
click at [717, 316] on icon "Next page" at bounding box center [717, 316] width 10 height 10
click at [615, 318] on icon at bounding box center [616, 316] width 10 height 10
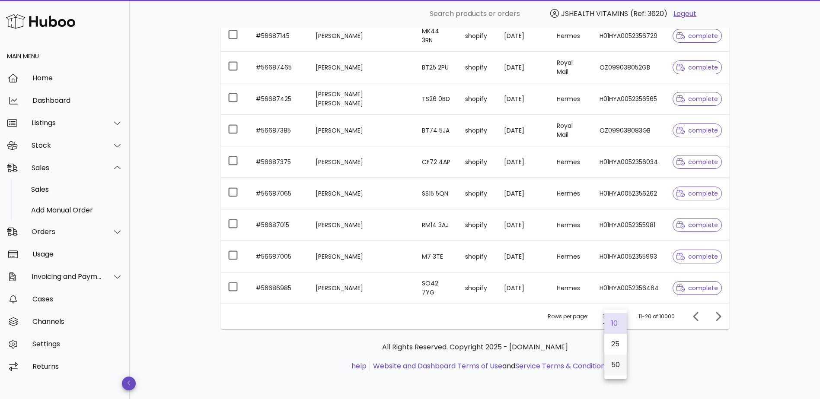
click at [620, 366] on div "50" at bounding box center [615, 365] width 22 height 21
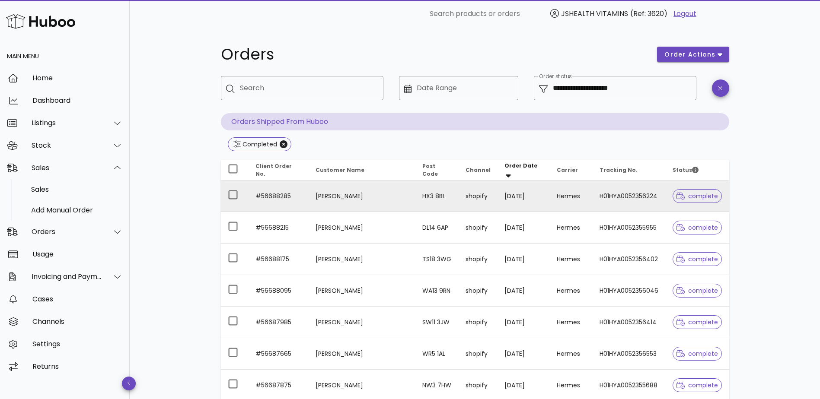
click at [455, 198] on td "HX3 8BL" at bounding box center [436, 197] width 43 height 32
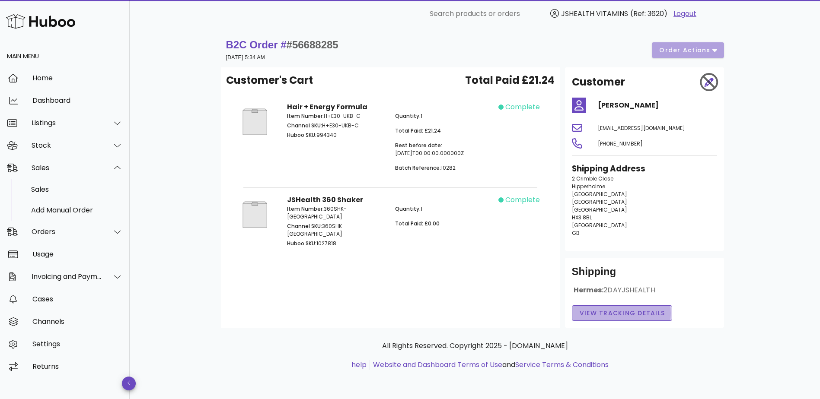
click at [626, 315] on span "View Tracking details" at bounding box center [622, 313] width 86 height 9
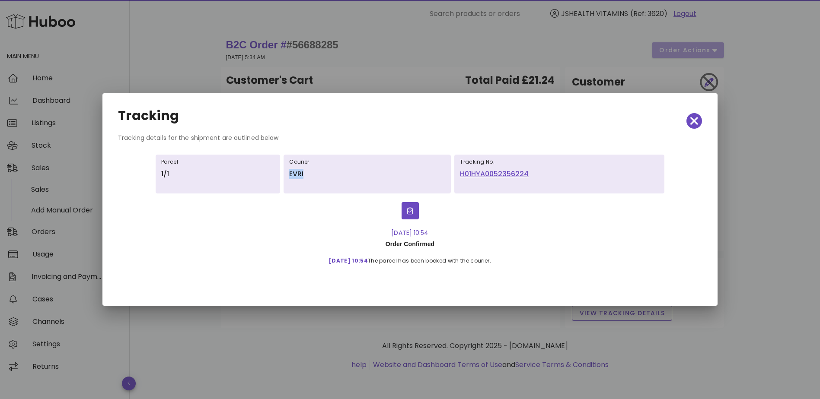
drag, startPoint x: 286, startPoint y: 174, endPoint x: 263, endPoint y: 176, distance: 22.5
click at [283, 176] on div "Courier EVRI" at bounding box center [366, 174] width 167 height 39
drag, startPoint x: 263, startPoint y: 176, endPoint x: 289, endPoint y: 184, distance: 27.1
click at [309, 189] on div "Courier EVRI" at bounding box center [366, 174] width 167 height 39
click at [289, 173] on p "EVRI" at bounding box center [367, 174] width 156 height 10
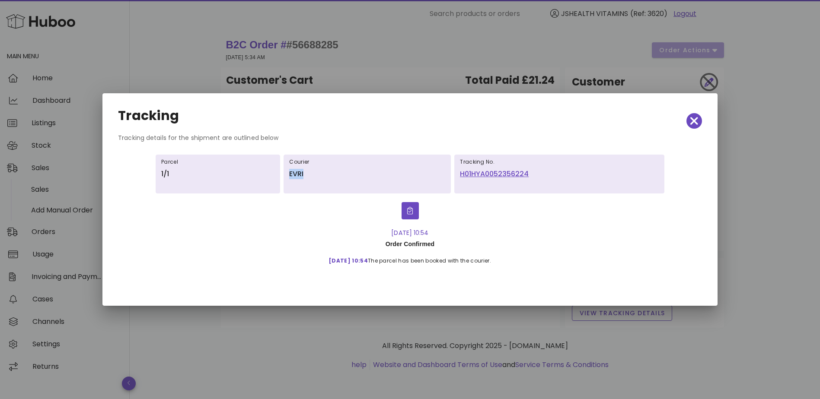
click at [289, 173] on p "EVRI" at bounding box center [367, 174] width 156 height 10
drag, startPoint x: 273, startPoint y: 173, endPoint x: 313, endPoint y: 184, distance: 41.9
click at [308, 184] on div "Courier EVRI" at bounding box center [366, 174] width 167 height 39
drag, startPoint x: 695, startPoint y: 119, endPoint x: 659, endPoint y: 130, distance: 37.6
click at [695, 119] on icon "button" at bounding box center [694, 121] width 8 height 8
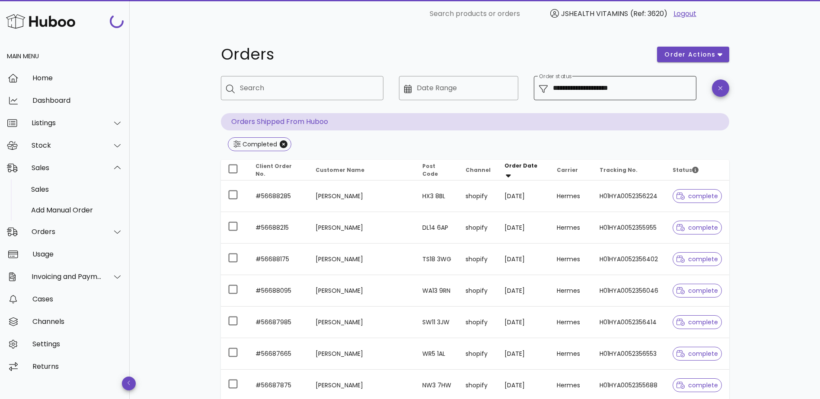
click at [610, 93] on input "**********" at bounding box center [622, 88] width 138 height 14
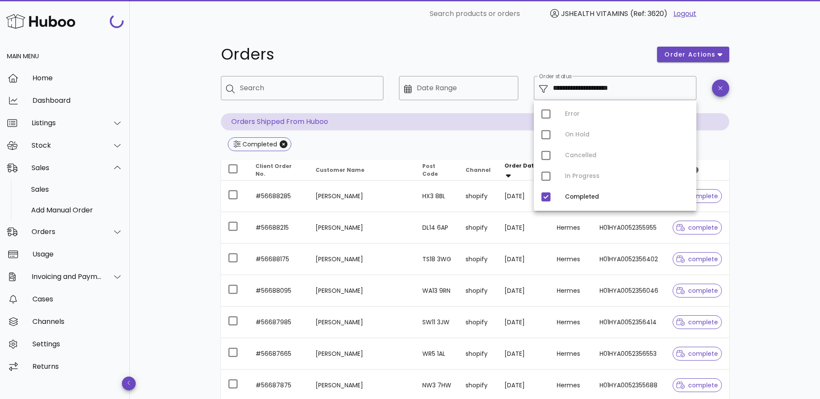
click at [322, 149] on div "Completed" at bounding box center [475, 145] width 508 height 16
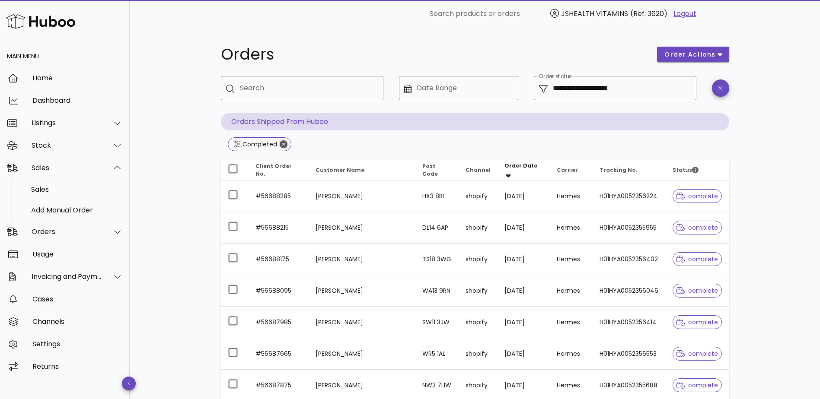
drag, startPoint x: 282, startPoint y: 143, endPoint x: 315, endPoint y: 138, distance: 32.7
click at [282, 142] on icon "Close" at bounding box center [284, 144] width 8 height 8
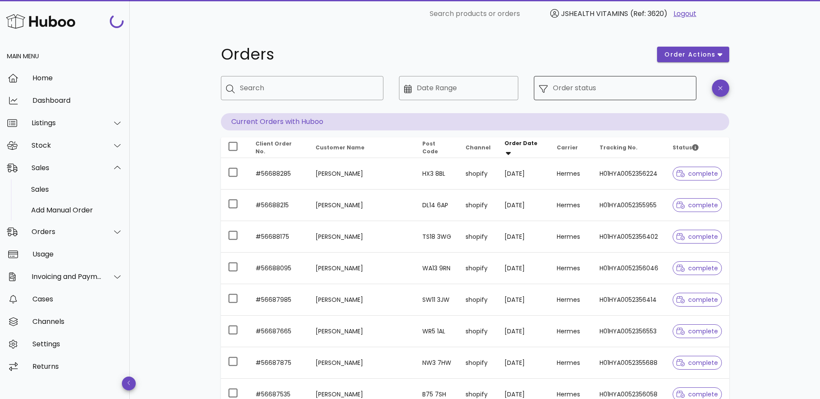
click at [627, 90] on input "Order status" at bounding box center [622, 88] width 138 height 14
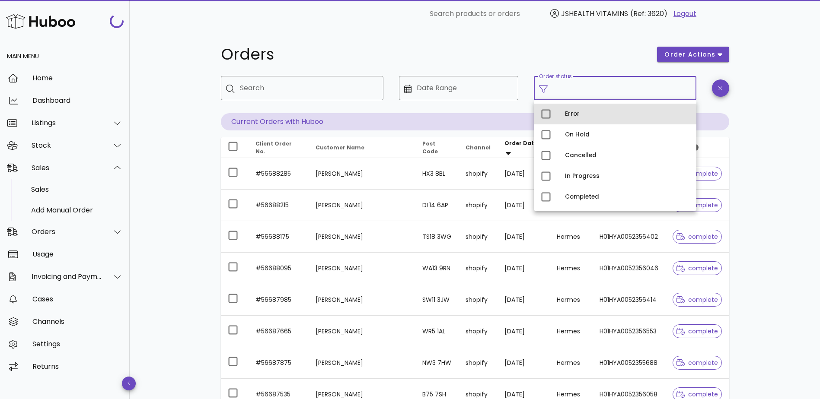
click at [603, 117] on div "Error" at bounding box center [627, 114] width 124 height 7
type input "**********"
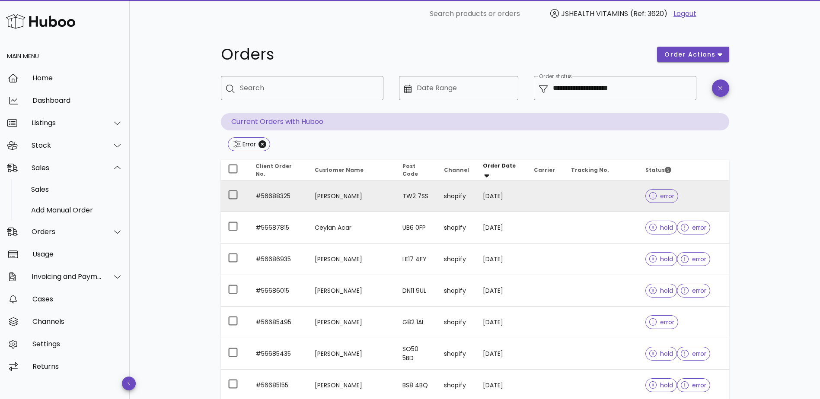
click at [395, 200] on td "TW2 7SS" at bounding box center [416, 197] width 42 height 32
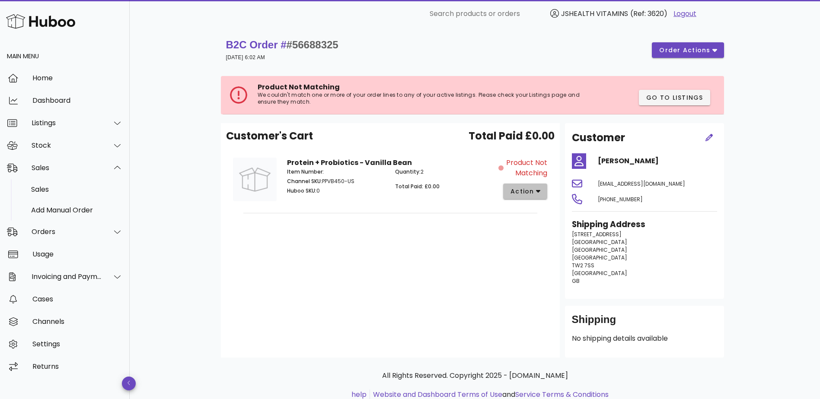
click at [524, 195] on span "action" at bounding box center [522, 191] width 24 height 9
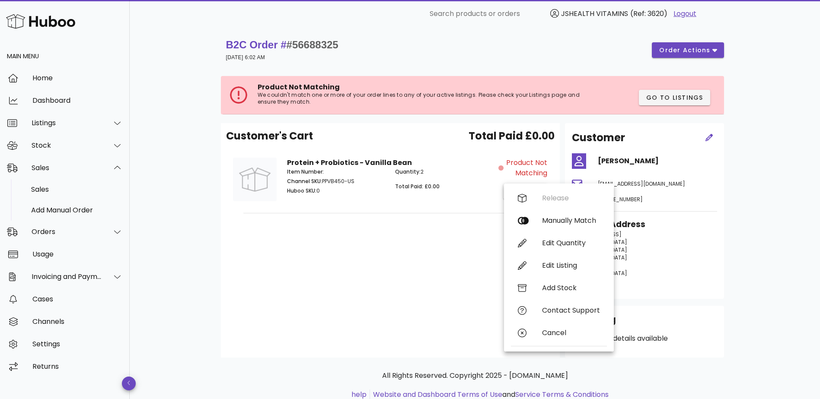
click at [433, 265] on div "Customer's Cart Total Paid £0.00 Protein + Probiotics - Vanilla Bean Item Numbe…" at bounding box center [390, 240] width 339 height 235
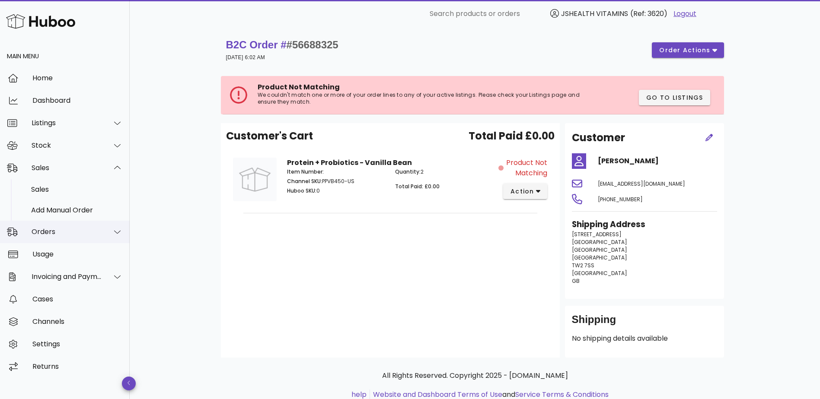
click at [123, 233] on div "Orders" at bounding box center [65, 232] width 130 height 22
click at [79, 189] on div "Orders" at bounding box center [67, 190] width 70 height 8
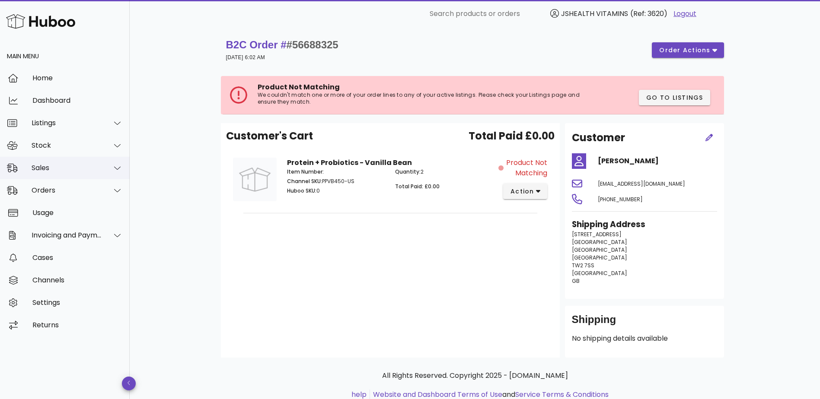
click at [101, 173] on div "Sales" at bounding box center [65, 168] width 130 height 22
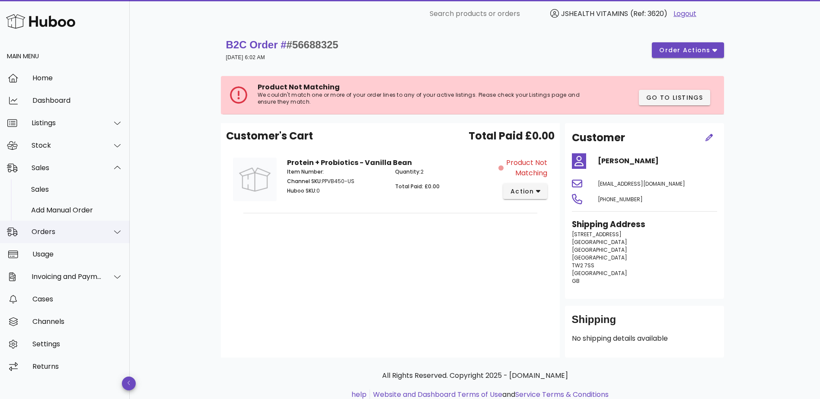
click at [49, 231] on div "Orders" at bounding box center [67, 232] width 70 height 8
click at [73, 167] on div "Sales" at bounding box center [67, 168] width 70 height 8
click at [80, 179] on link "Sales" at bounding box center [65, 189] width 130 height 21
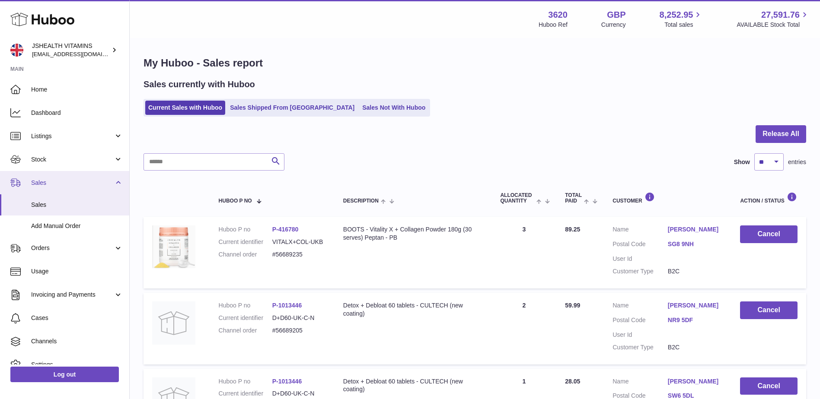
click at [64, 184] on span "Sales" at bounding box center [72, 183] width 83 height 8
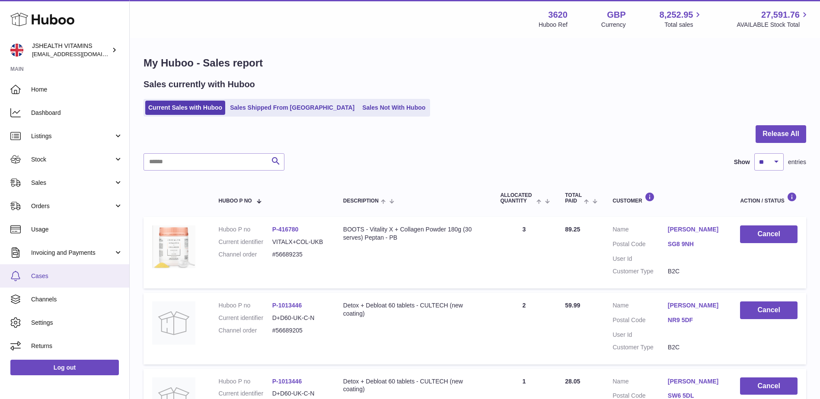
click at [72, 280] on span "Cases" at bounding box center [77, 276] width 92 height 8
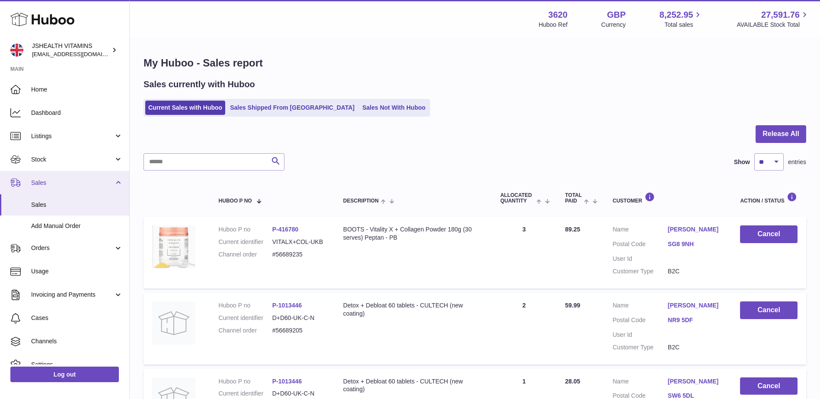
click at [62, 187] on span "Sales" at bounding box center [72, 183] width 83 height 8
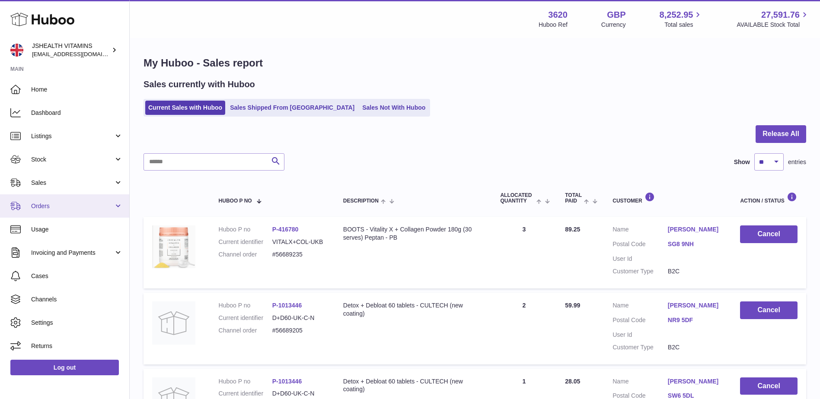
scroll to position [130, 0]
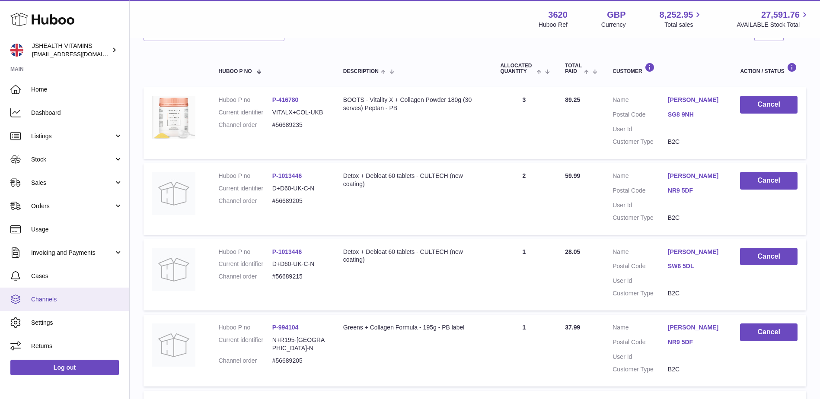
click at [57, 302] on span "Channels" at bounding box center [77, 300] width 92 height 8
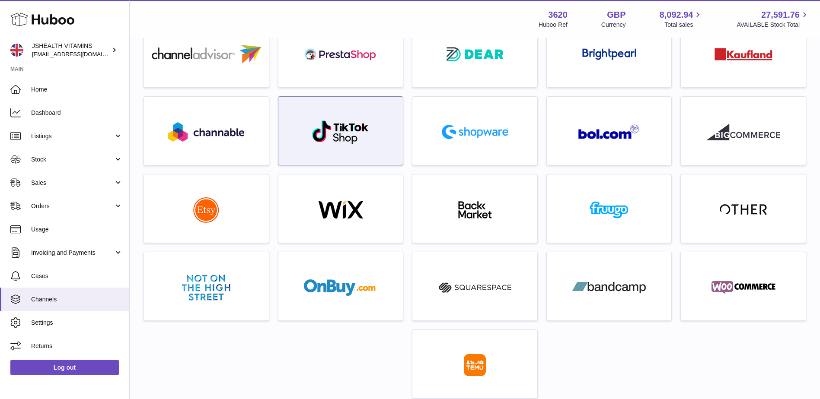
scroll to position [130, 0]
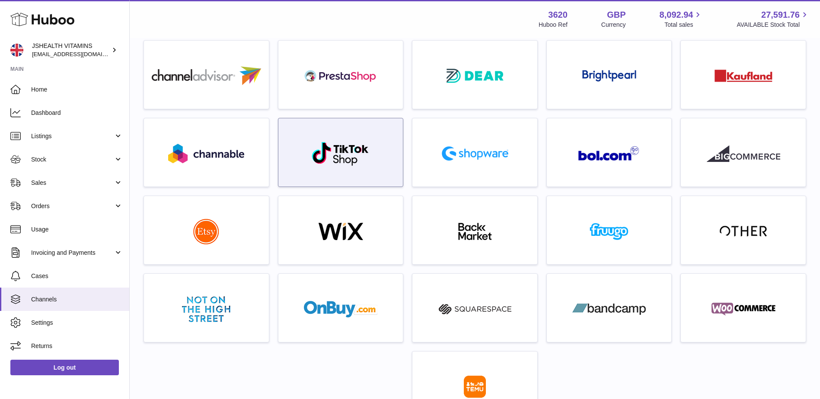
click at [334, 144] on img at bounding box center [340, 153] width 58 height 25
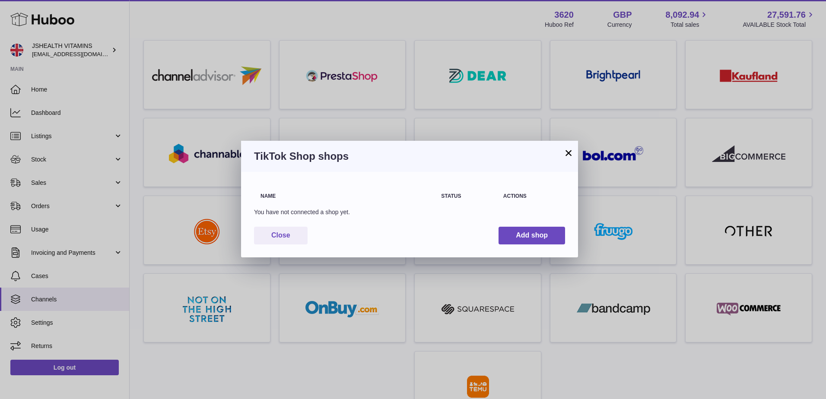
click at [569, 155] on button "×" at bounding box center [568, 153] width 10 height 10
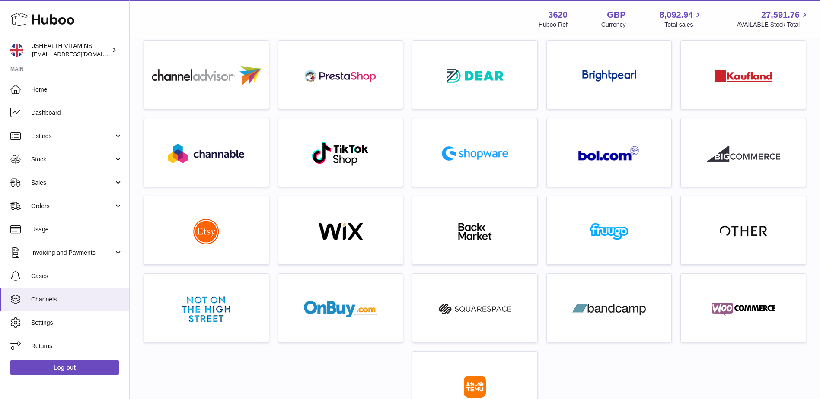
click at [540, 267] on div at bounding box center [474, 235] width 134 height 78
click at [67, 347] on span "Returns" at bounding box center [77, 346] width 92 height 8
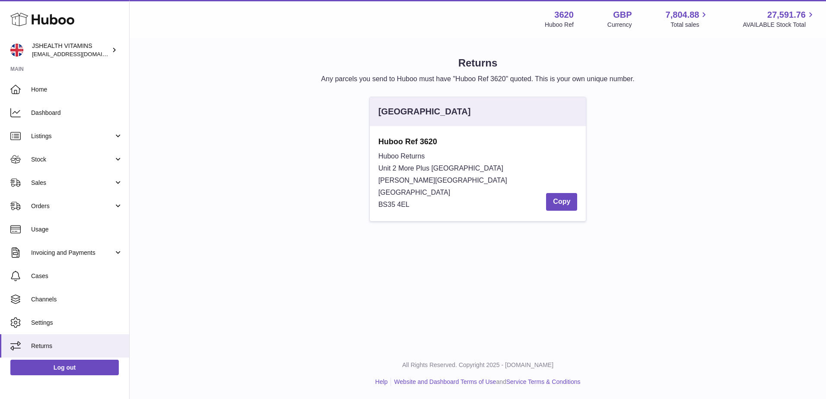
drag, startPoint x: 419, startPoint y: 207, endPoint x: 376, endPoint y: 138, distance: 81.1
click at [376, 138] on div "Huboo Ref 3620 Huboo Returns Unit 2 More [GEOGRAPHIC_DATA][STREET_ADDRESS][PERS…" at bounding box center [478, 173] width 216 height 95
drag, startPoint x: 376, startPoint y: 138, endPoint x: 482, endPoint y: 156, distance: 106.9
click at [482, 156] on div "Huboo Returns Unit 2 [GEOGRAPHIC_DATA][STREET_ADDRESS][PERSON_NAME] Copy" at bounding box center [477, 180] width 199 height 60
click at [490, 246] on div "Returns Any parcels you send to Huboo must have "Huboo Ref 3620" quoted. This i…" at bounding box center [478, 143] width 696 height 209
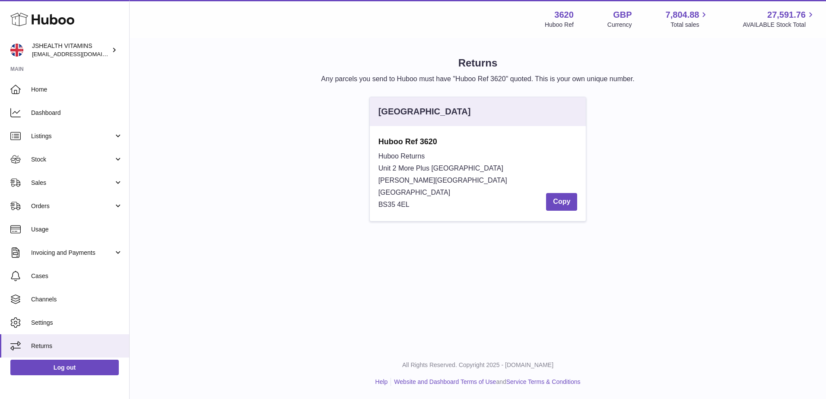
click at [480, 285] on div "Menu Huboo 3620 Huboo Ref GBP Currency 7,804.88 Total sales 27,591.76 AVAILABLE…" at bounding box center [478, 174] width 696 height 348
click at [473, 277] on div "Menu Huboo 3620 Huboo Ref GBP Currency 7,804.88 Total sales 27,591.76 AVAILABLE…" at bounding box center [478, 174] width 696 height 348
